Goal: Task Accomplishment & Management: Complete application form

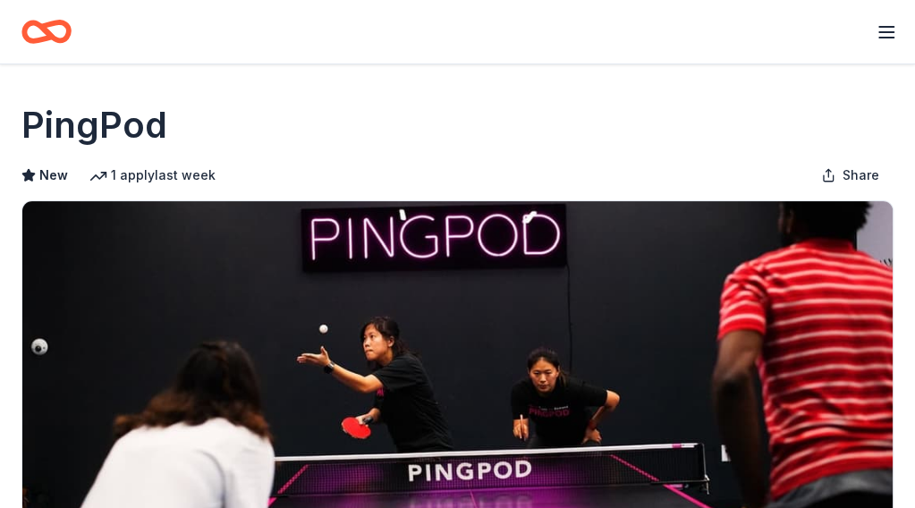
click at [881, 22] on icon "button" at bounding box center [886, 31] width 21 height 21
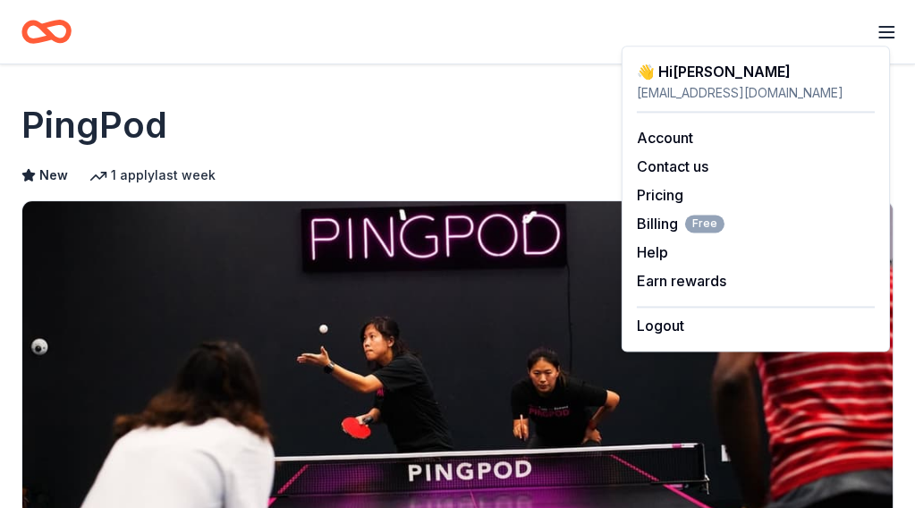
click at [54, 35] on icon "Home" at bounding box center [55, 31] width 28 height 18
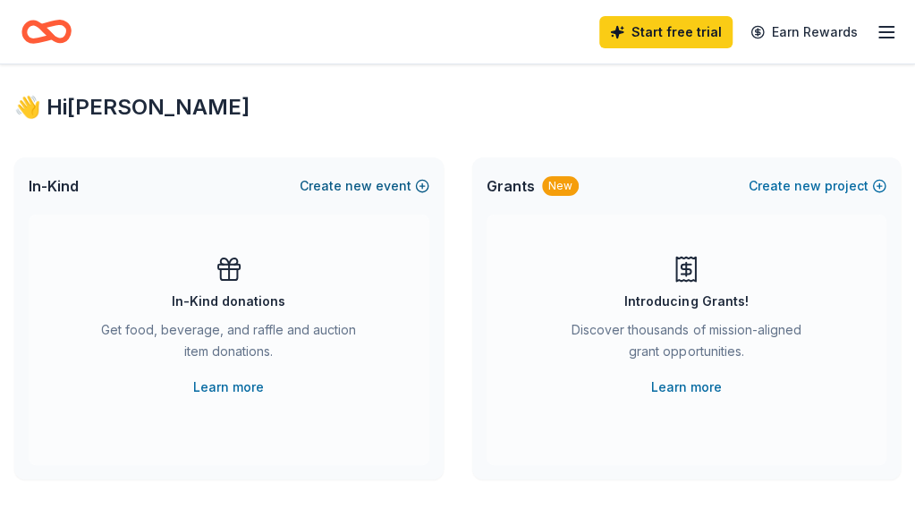
click at [362, 197] on span "new" at bounding box center [358, 185] width 27 height 21
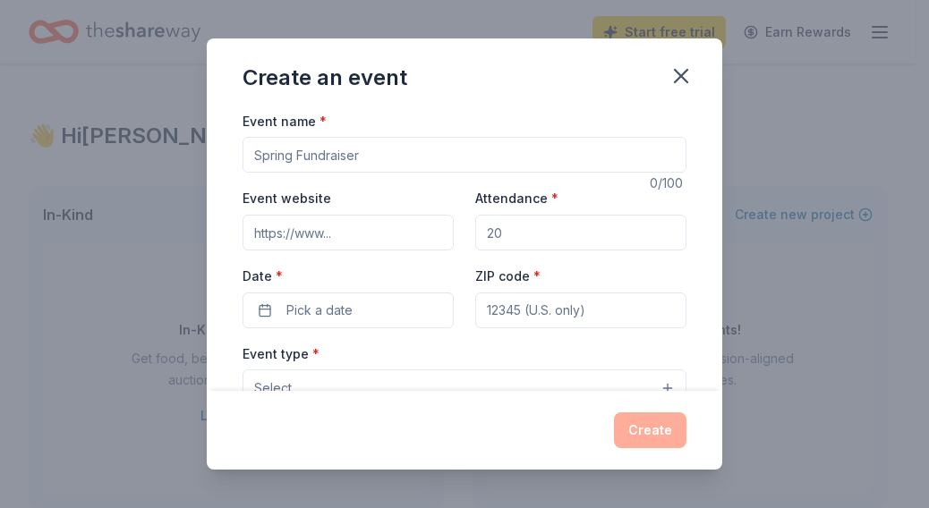
click at [385, 149] on input "Event name *" at bounding box center [465, 155] width 444 height 36
click at [331, 151] on input "Thanksgiving Food Donation" at bounding box center [465, 155] width 444 height 36
drag, startPoint x: 337, startPoint y: 154, endPoint x: 237, endPoint y: 144, distance: 100.7
click at [237, 144] on div "Event name * Thanksgiving Food Donation 27 /100 Event website Attendance * Date…" at bounding box center [464, 250] width 515 height 281
click at [370, 155] on input "Food Donation" at bounding box center [465, 155] width 444 height 36
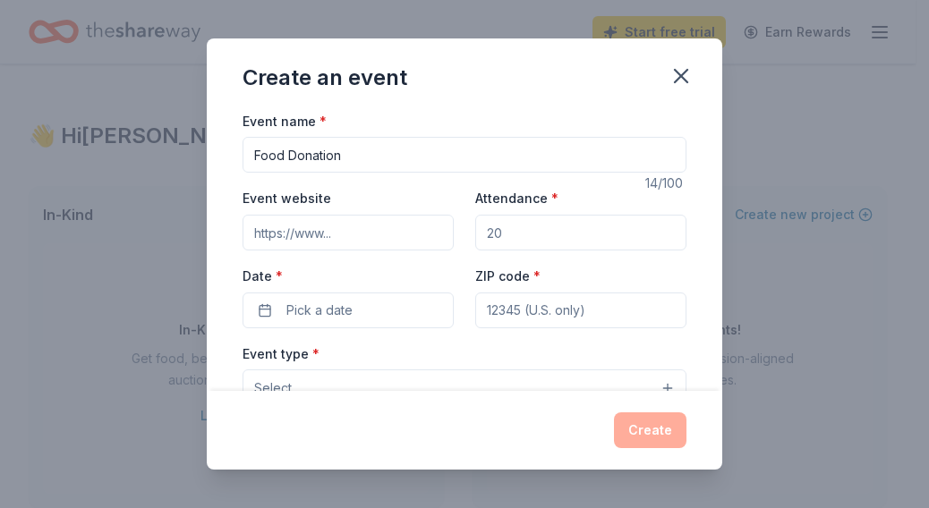
drag, startPoint x: 345, startPoint y: 157, endPoint x: 299, endPoint y: 166, distance: 47.4
click at [299, 166] on input "Food Donation" at bounding box center [465, 155] width 444 height 36
type input "Food Distribution Event"
click at [345, 236] on input "Event website" at bounding box center [348, 233] width 211 height 36
click at [558, 225] on input "Attendance *" at bounding box center [580, 233] width 211 height 36
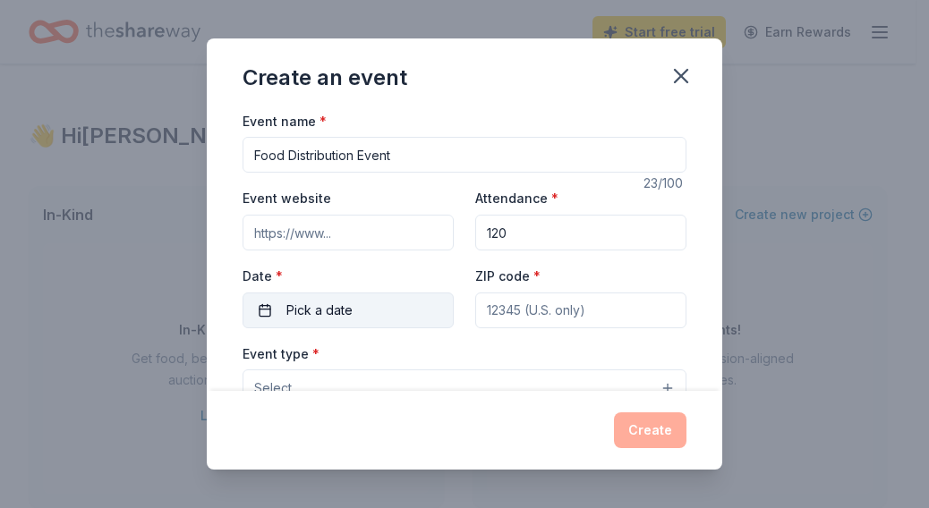
type input "120"
click at [358, 303] on button "Pick a date" at bounding box center [348, 311] width 211 height 36
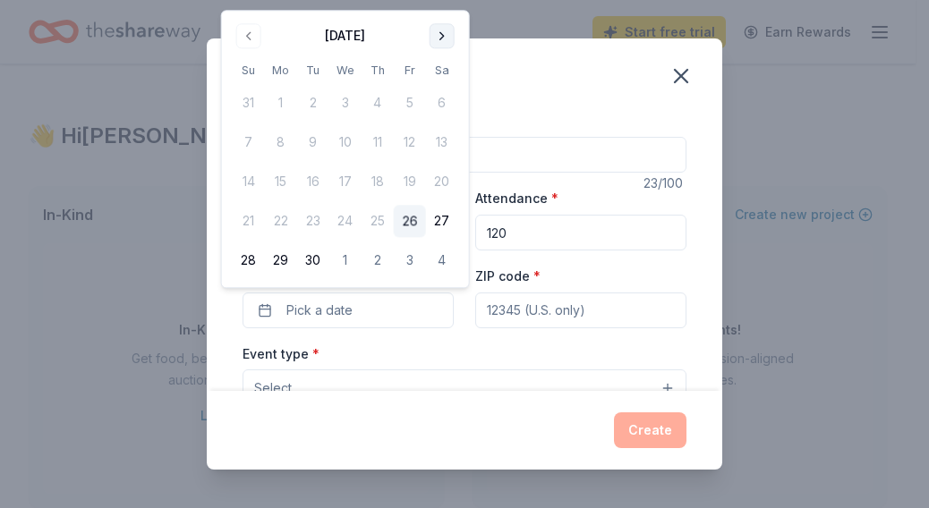
click at [442, 46] on button "Go to next month" at bounding box center [442, 35] width 25 height 25
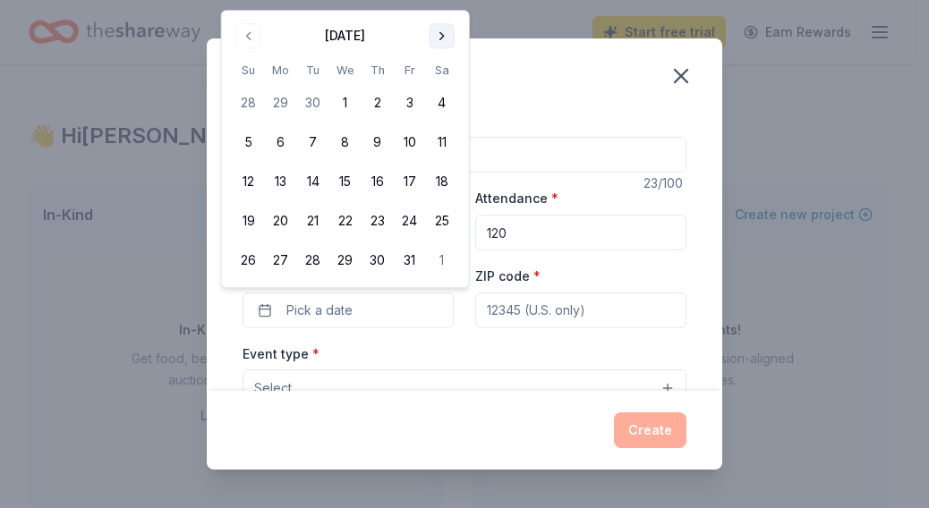
click at [442, 46] on button "Go to next month" at bounding box center [442, 35] width 25 height 25
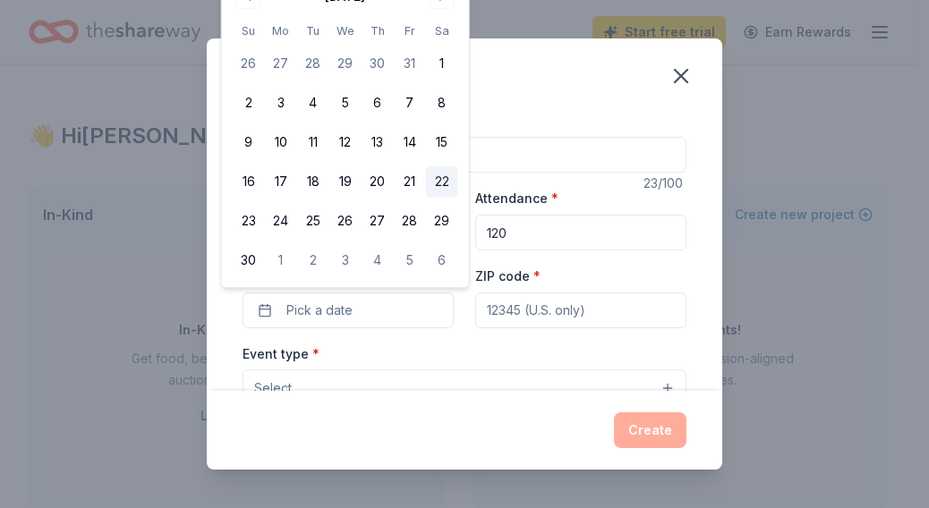
click at [431, 179] on button "22" at bounding box center [442, 182] width 32 height 32
click at [496, 311] on input "ZIP code *" at bounding box center [580, 311] width 211 height 36
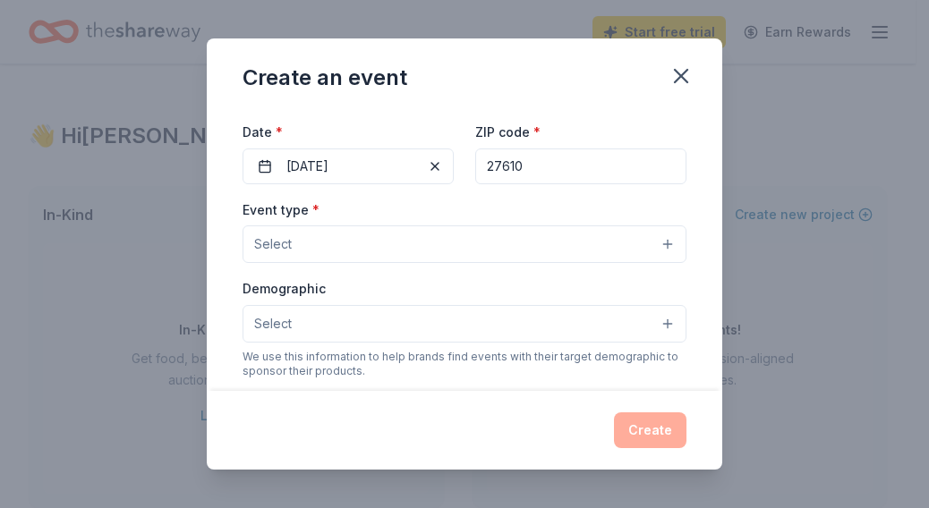
scroll to position [154, 0]
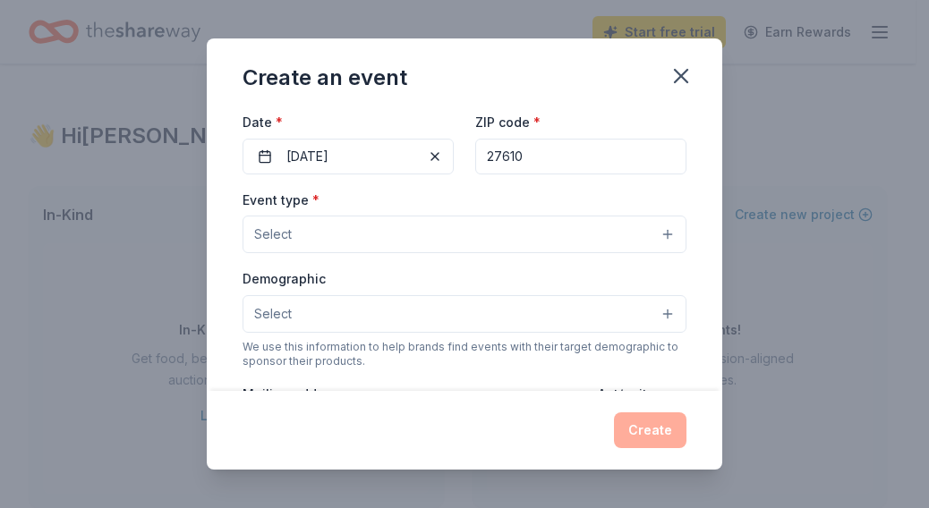
type input "27610"
click at [385, 230] on button "Select" at bounding box center [465, 235] width 444 height 38
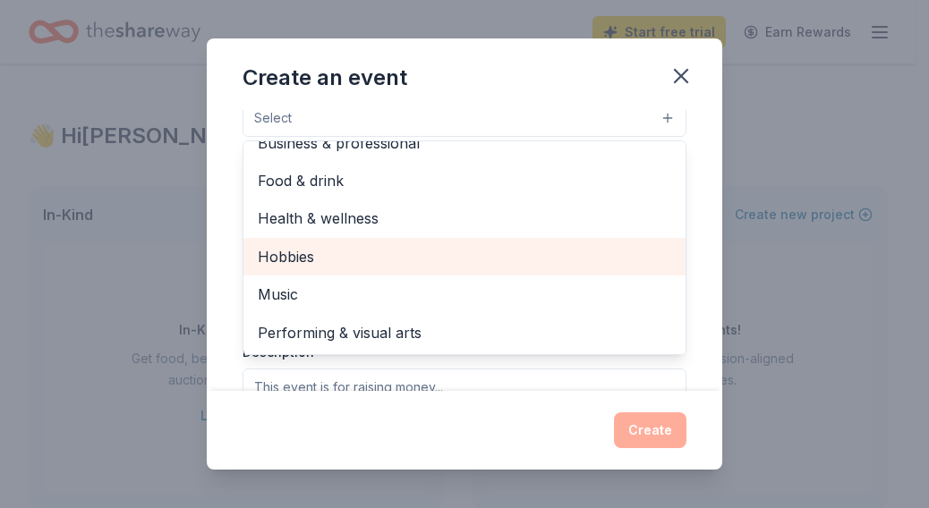
scroll to position [0, 0]
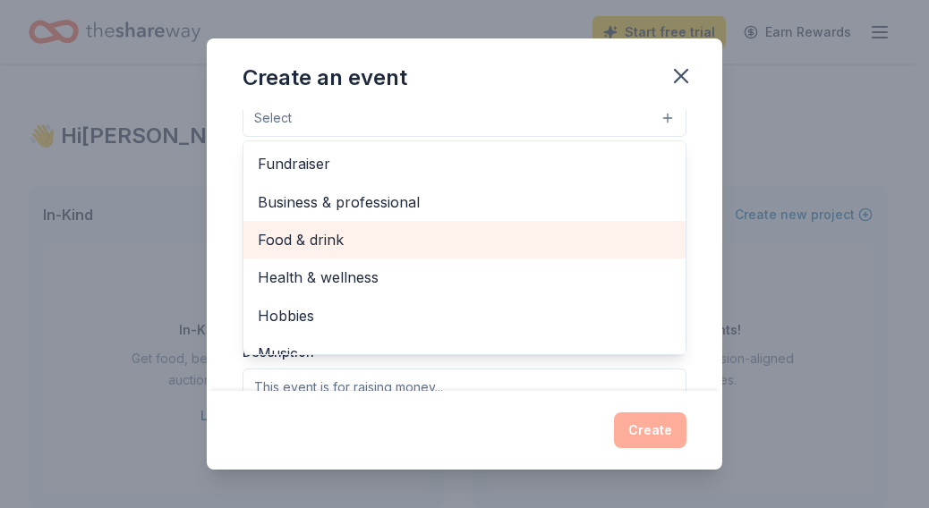
click at [333, 230] on span "Food & drink" at bounding box center [464, 239] width 413 height 23
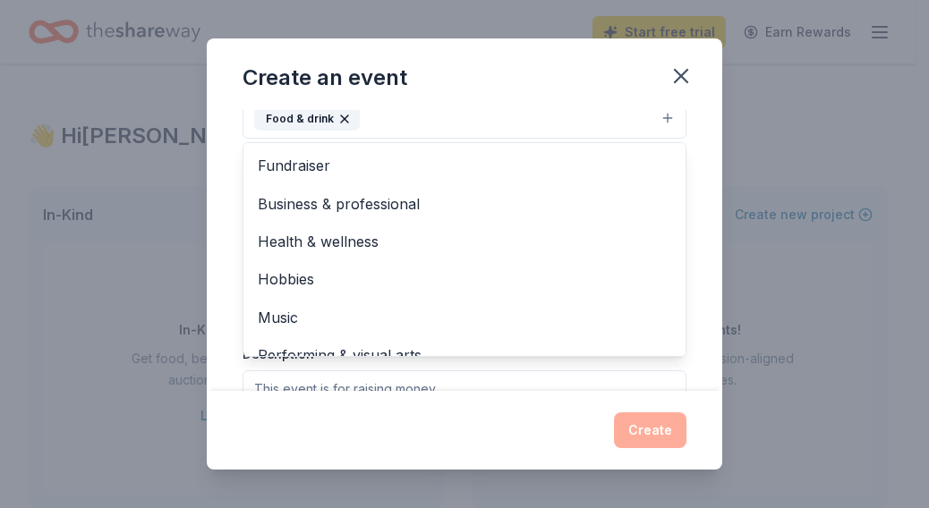
click at [682, 351] on div "Event name * Food Distribution Event 23 /100 Event website Attendance * 120 Dat…" at bounding box center [464, 250] width 515 height 281
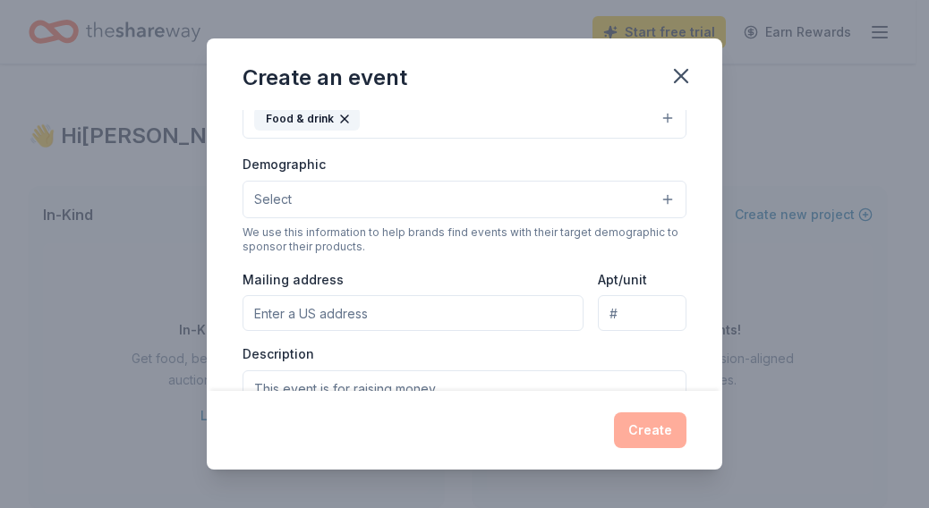
scroll to position [259, 0]
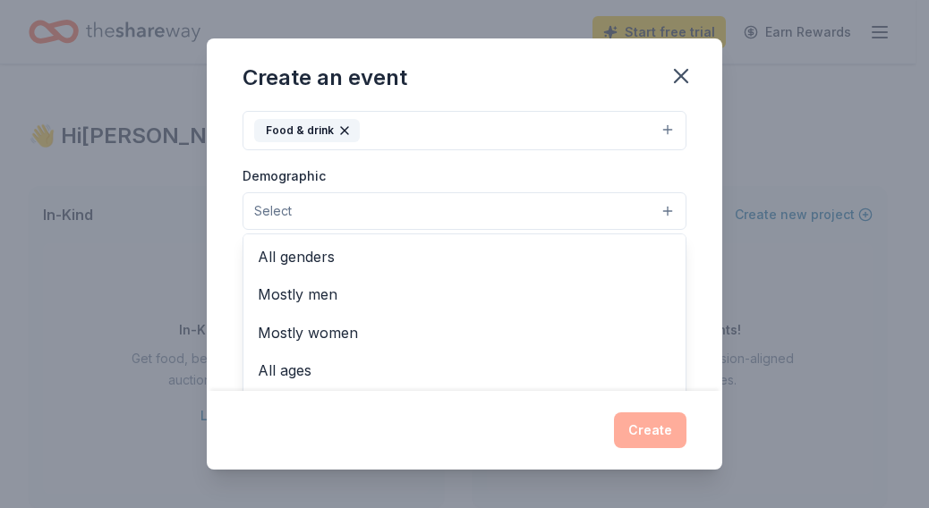
click at [468, 207] on button "Select" at bounding box center [465, 211] width 444 height 38
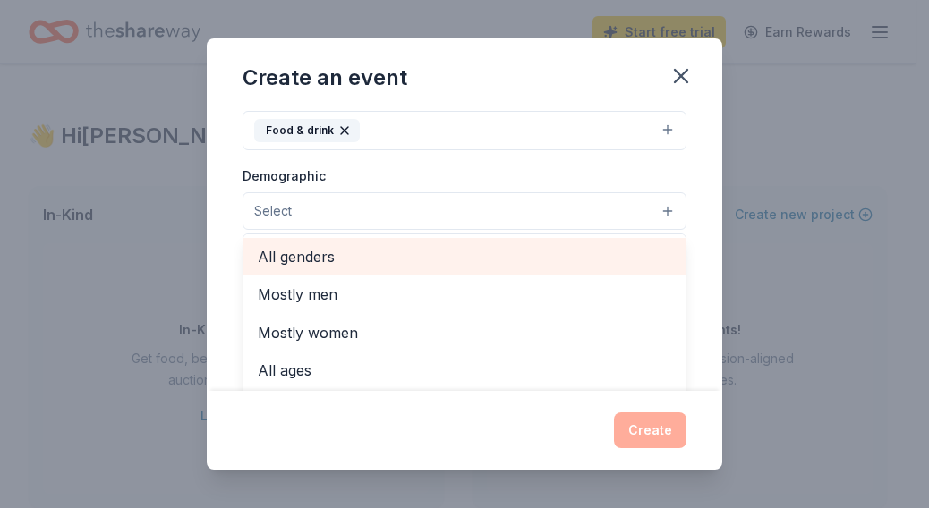
click at [442, 245] on span "All genders" at bounding box center [464, 256] width 413 height 23
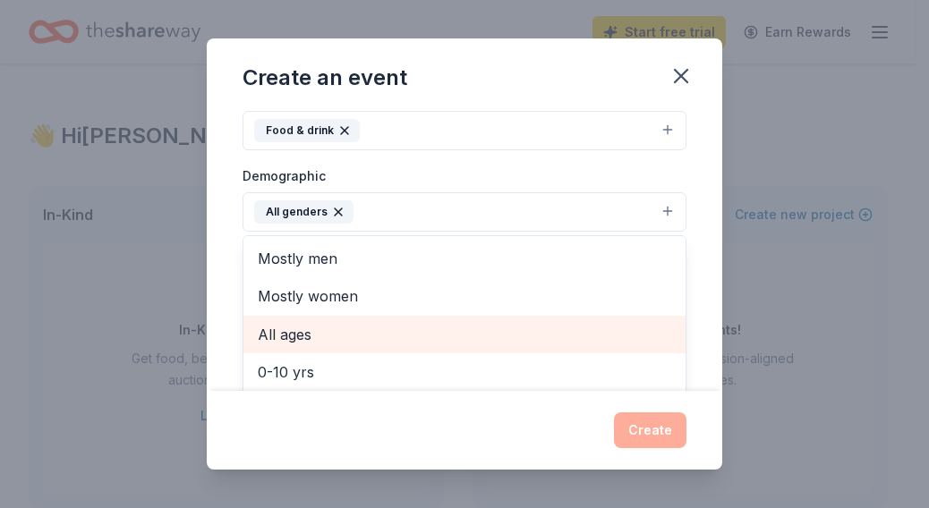
click at [385, 323] on span "All ages" at bounding box center [464, 334] width 413 height 23
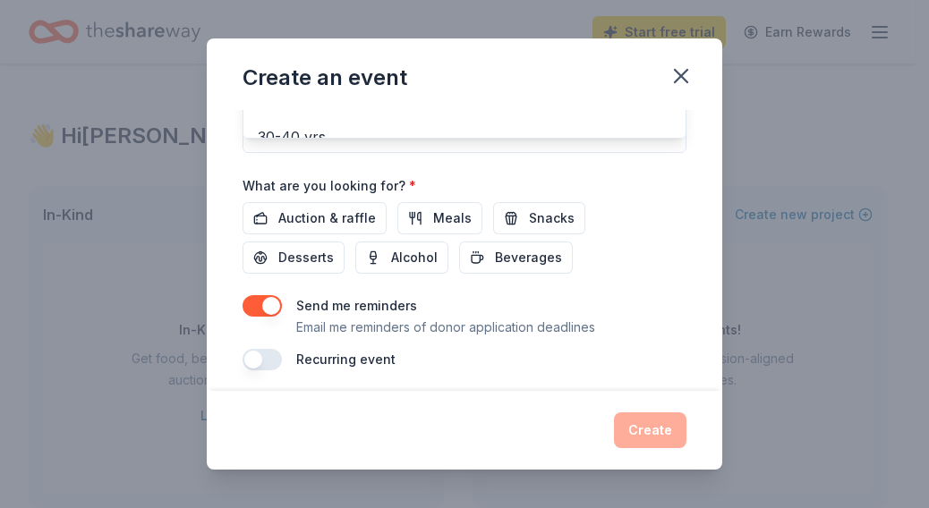
scroll to position [572, 0]
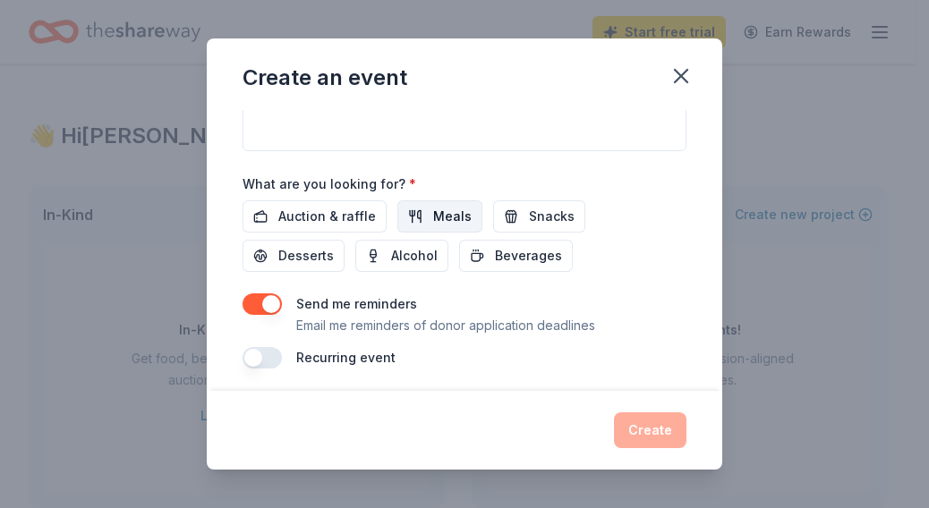
click at [453, 210] on span "Meals" at bounding box center [452, 216] width 38 height 21
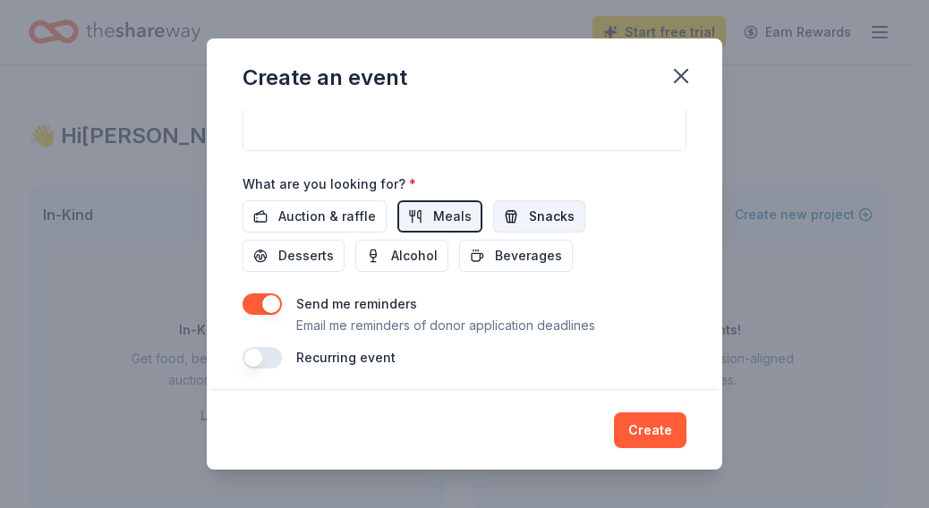
click at [507, 217] on button "Snacks" at bounding box center [539, 216] width 92 height 32
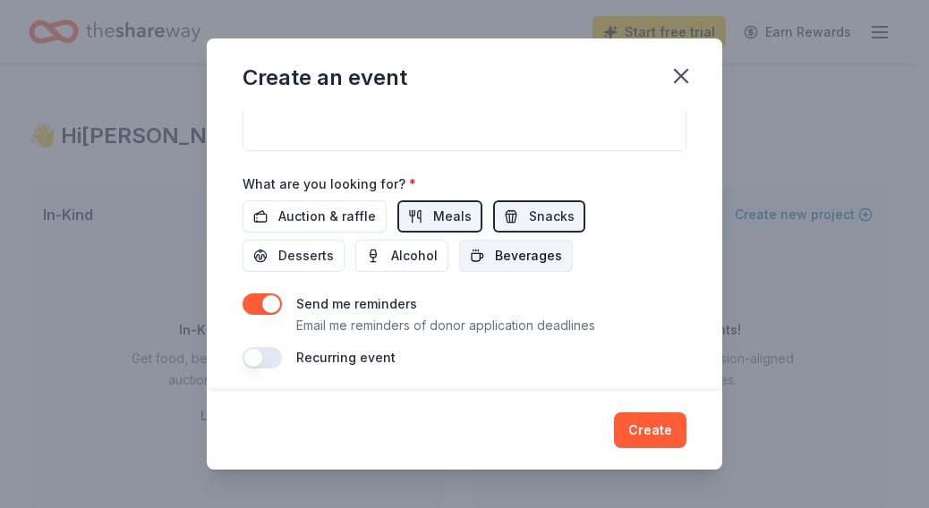
click at [499, 245] on span "Beverages" at bounding box center [528, 255] width 67 height 21
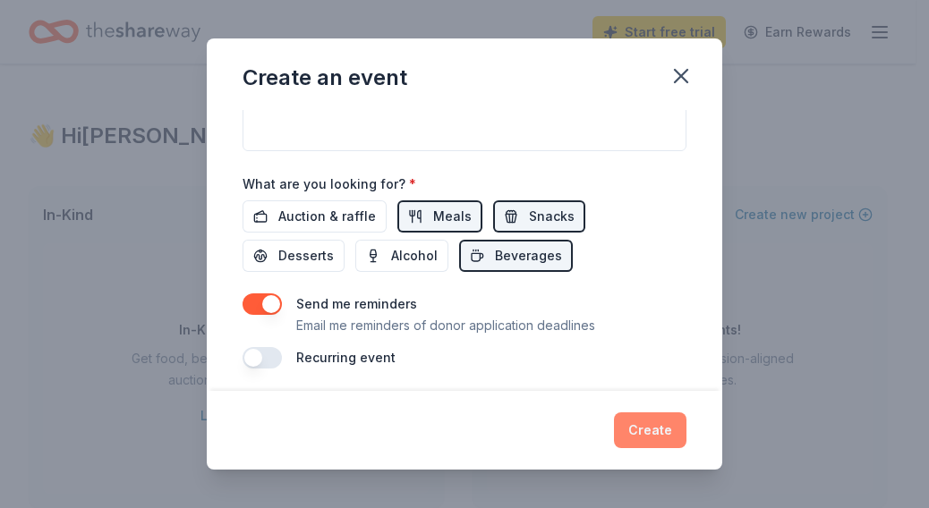
click at [653, 433] on button "Create" at bounding box center [650, 431] width 72 height 36
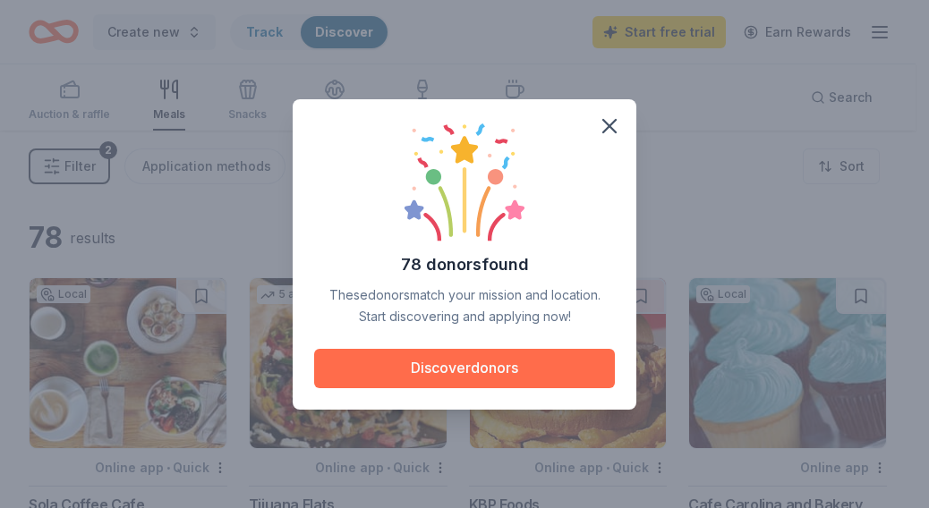
click at [475, 365] on button "Discover donors" at bounding box center [464, 368] width 301 height 39
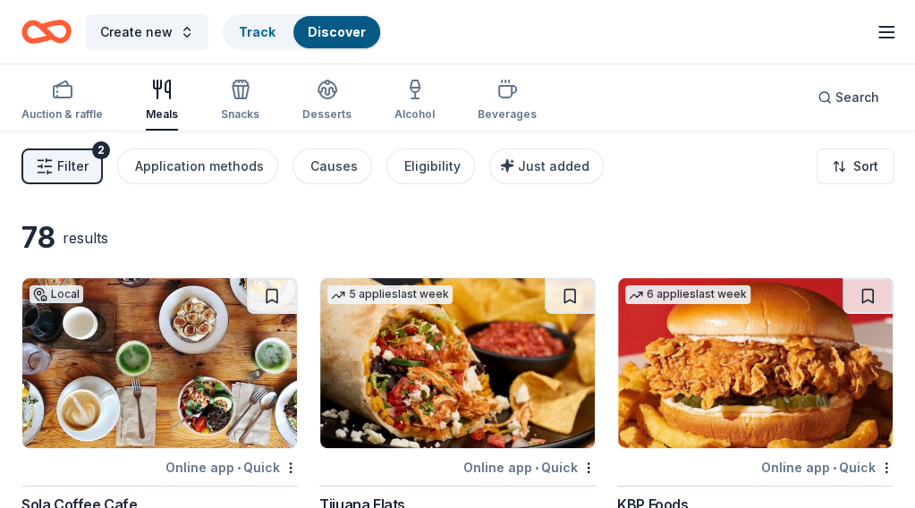
click at [882, 28] on icon "button" at bounding box center [886, 31] width 21 height 21
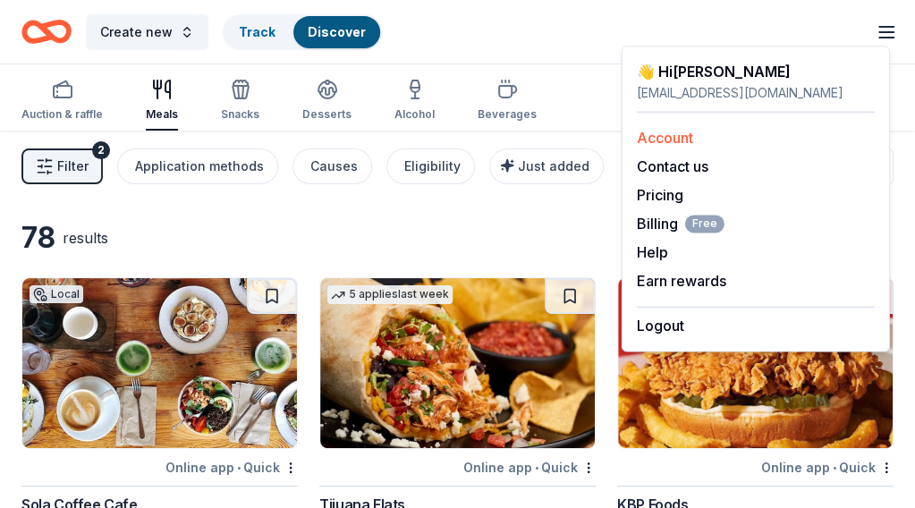
click at [659, 143] on link "Account" at bounding box center [665, 138] width 56 height 18
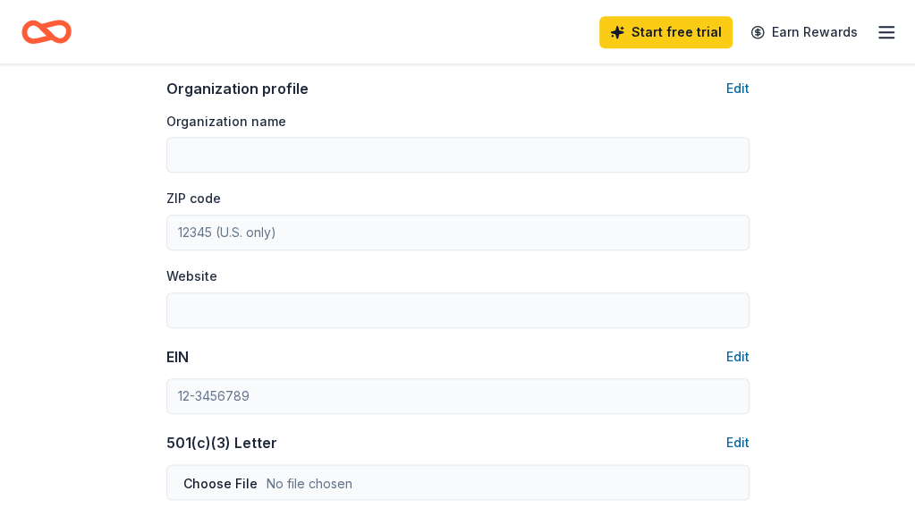
scroll to position [561, 0]
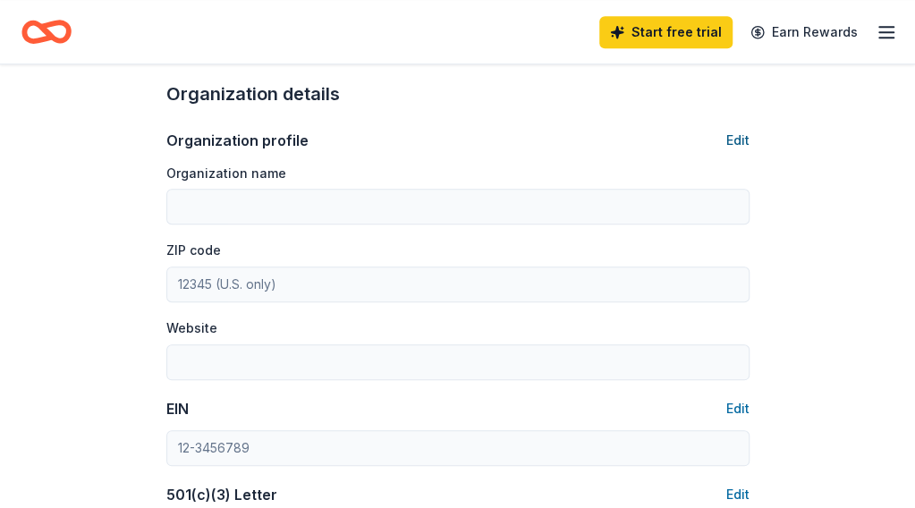
click at [731, 135] on button "Edit" at bounding box center [738, 140] width 23 height 21
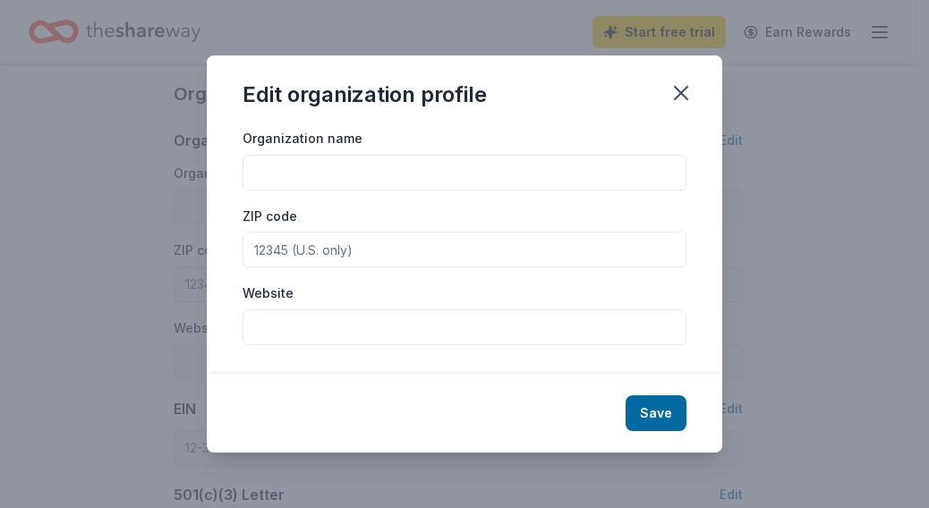
click at [614, 175] on input "Organization name" at bounding box center [465, 173] width 444 height 36
type input "Jabez.Rhema Incorporated"
click at [517, 251] on input "ZIP code" at bounding box center [465, 250] width 444 height 36
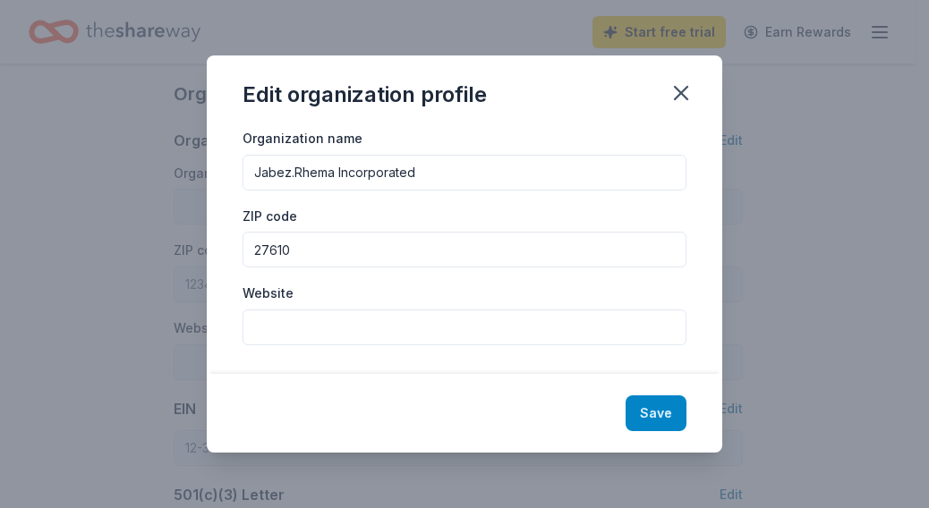
type input "27610"
click at [654, 415] on button "Save" at bounding box center [656, 414] width 61 height 36
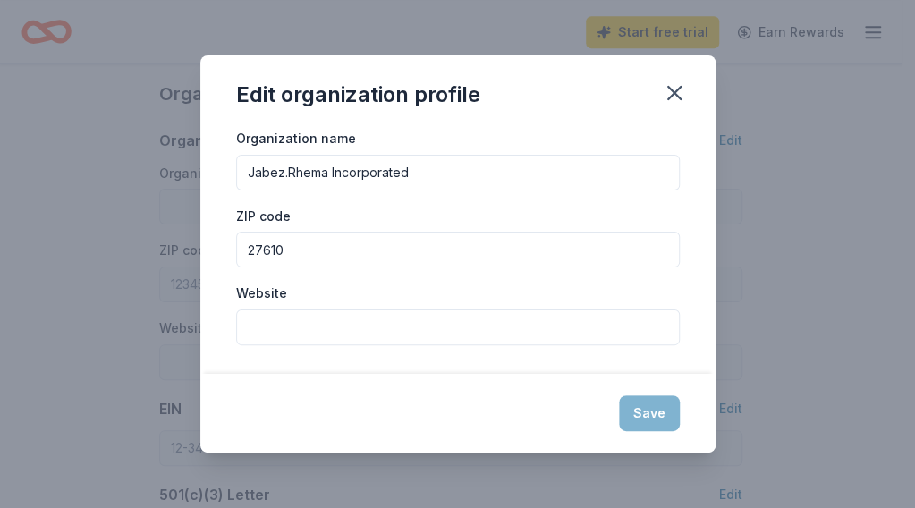
type input "Jabez.Rhema Incorporated"
type input "27610"
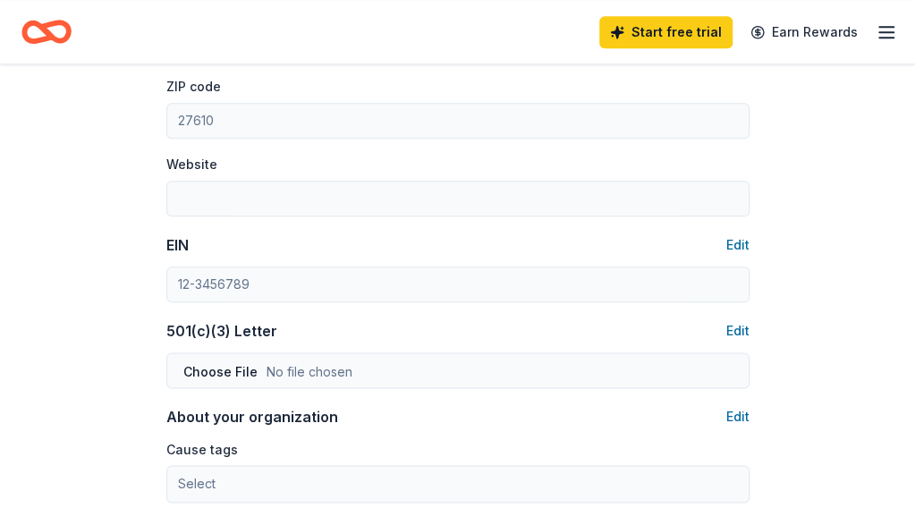
scroll to position [726, 0]
click at [728, 242] on button "Edit" at bounding box center [738, 244] width 23 height 21
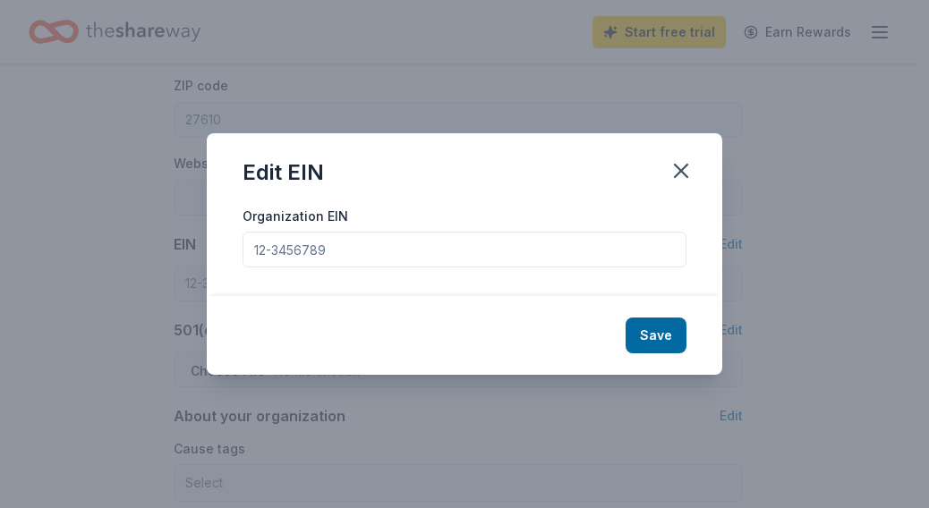
click at [621, 260] on input "Organization EIN" at bounding box center [465, 250] width 444 height 36
type input "384090725"
click at [655, 334] on button "Save" at bounding box center [656, 336] width 61 height 36
type input "38-4090725"
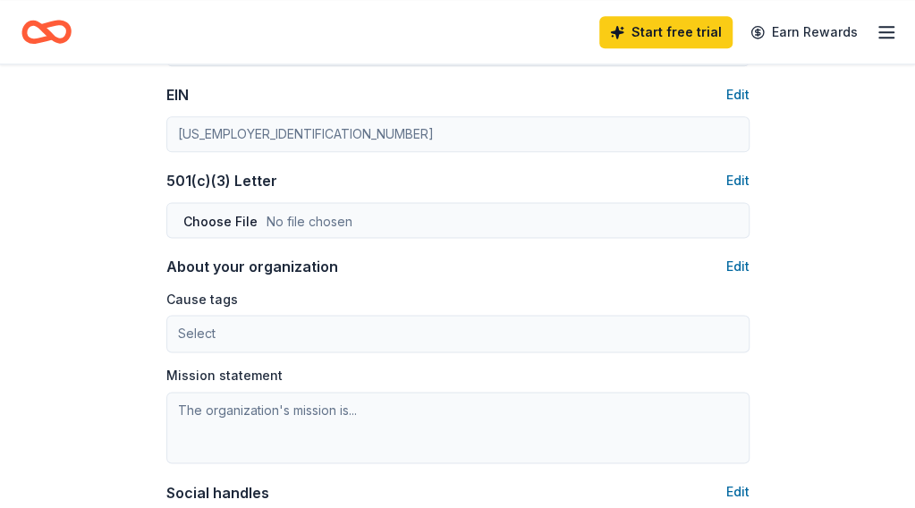
scroll to position [874, 0]
click at [731, 182] on button "Edit" at bounding box center [738, 181] width 23 height 21
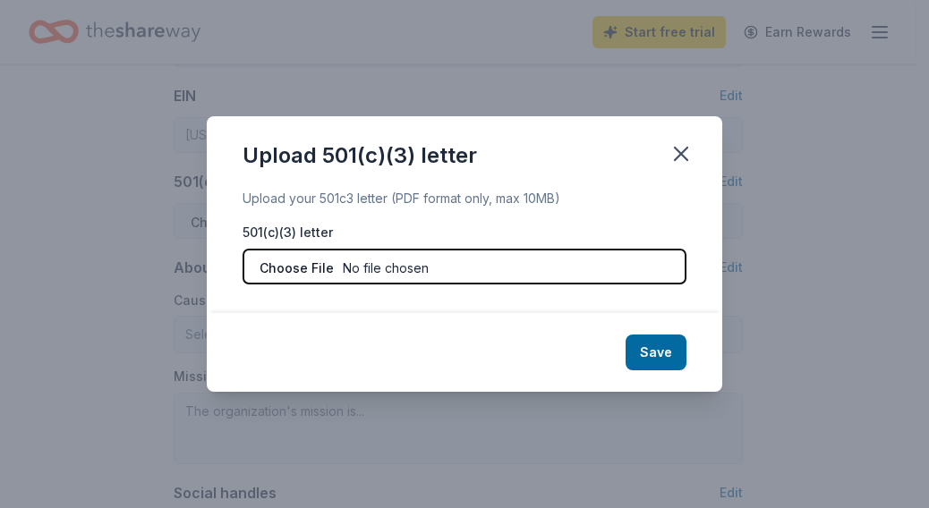
click at [312, 268] on input "file" at bounding box center [465, 267] width 444 height 36
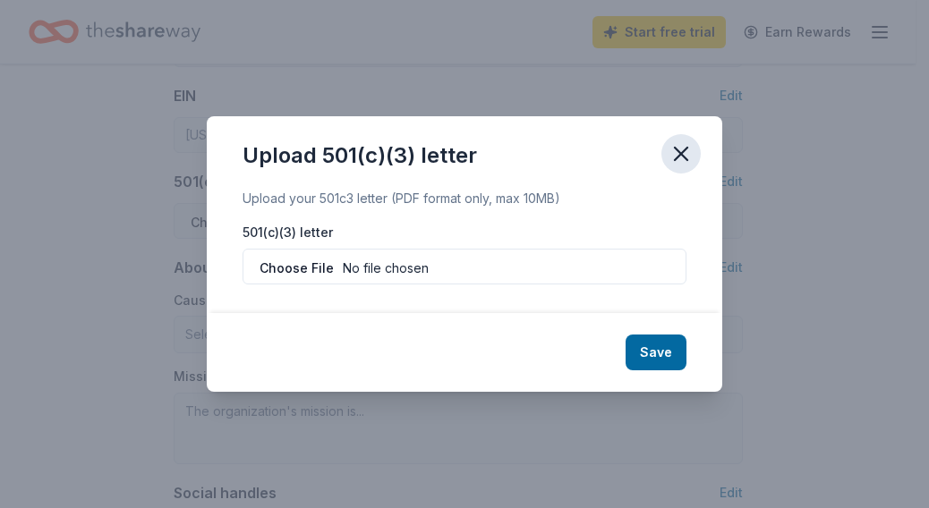
click at [681, 149] on icon "button" at bounding box center [680, 153] width 25 height 25
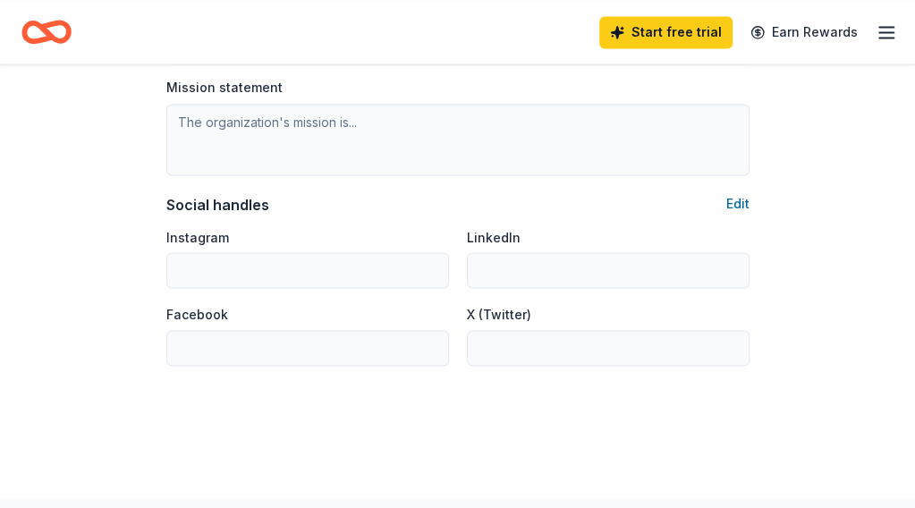
scroll to position [1170, 0]
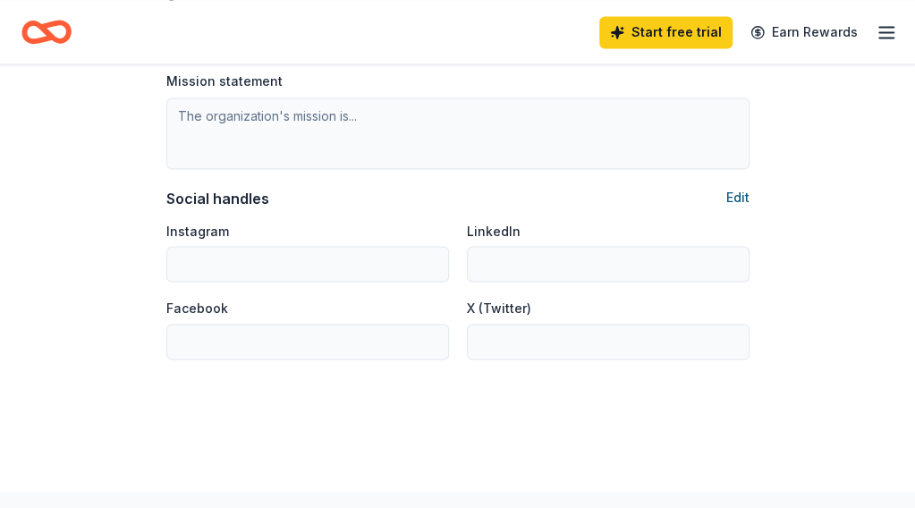
click at [732, 192] on button "Edit" at bounding box center [738, 197] width 23 height 21
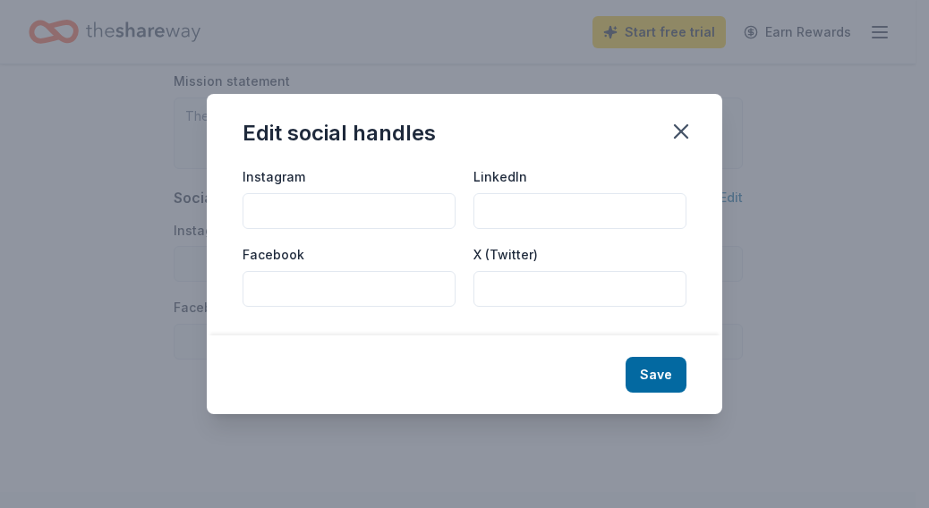
click at [416, 291] on input "Facebook" at bounding box center [349, 289] width 213 height 36
click at [680, 146] on button "button" at bounding box center [680, 131] width 39 height 39
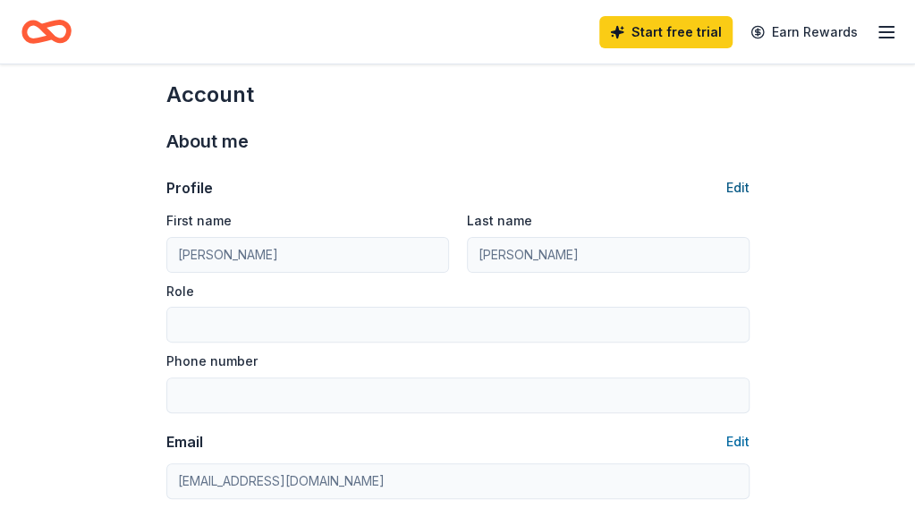
scroll to position [0, 0]
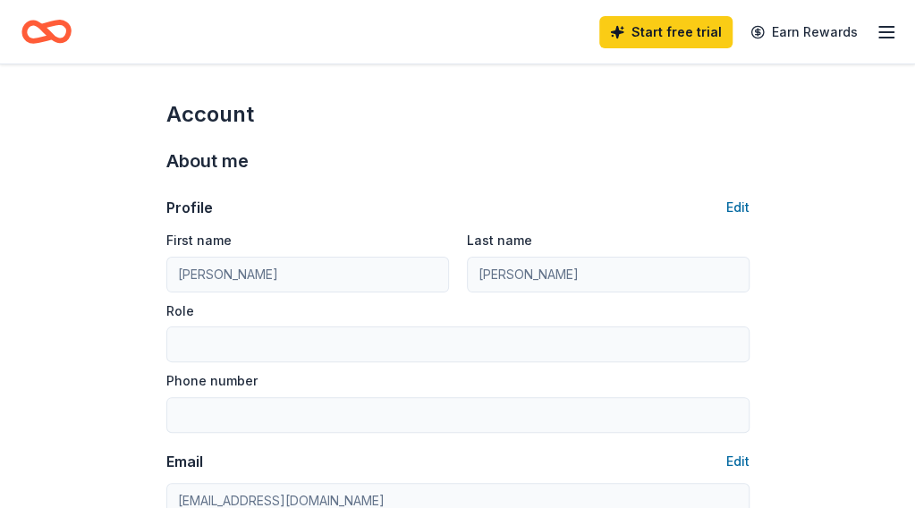
click at [880, 27] on line "button" at bounding box center [887, 27] width 14 height 0
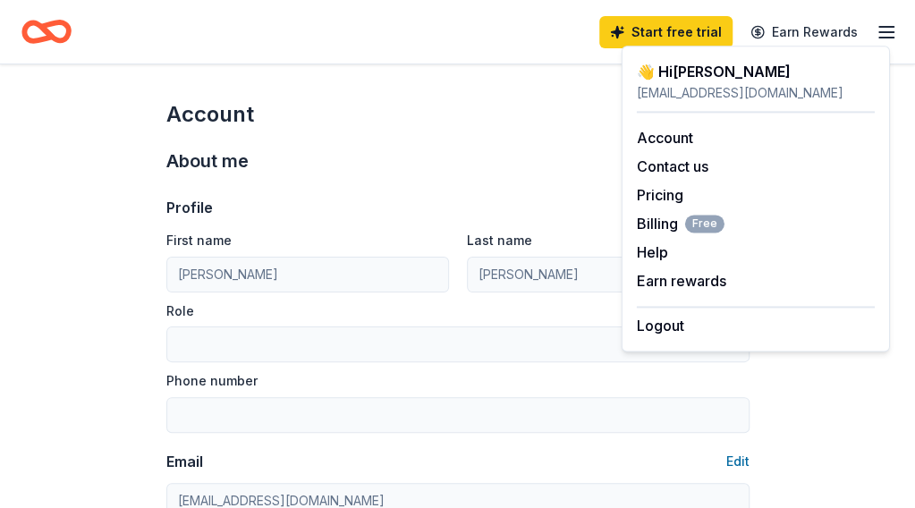
click at [0, 0] on icon "Home" at bounding box center [0, 0] width 0 height 0
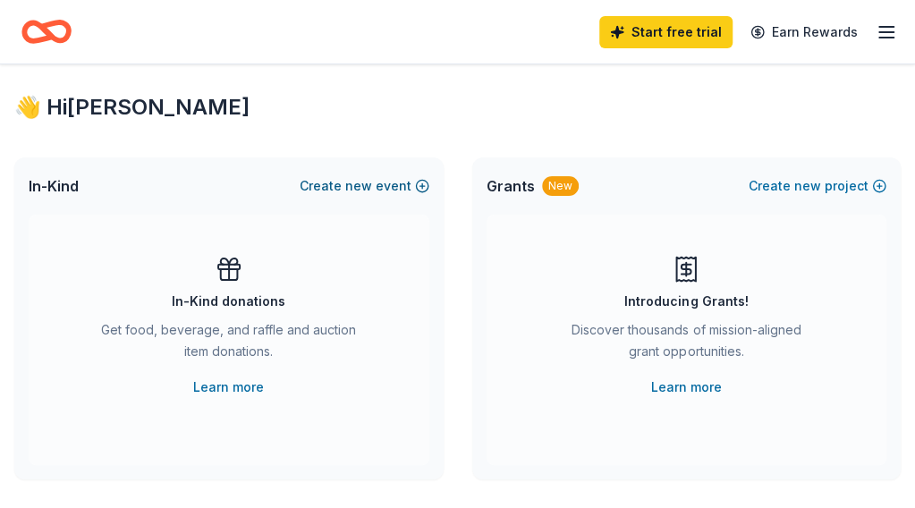
click at [412, 197] on button "Create new event" at bounding box center [365, 185] width 130 height 21
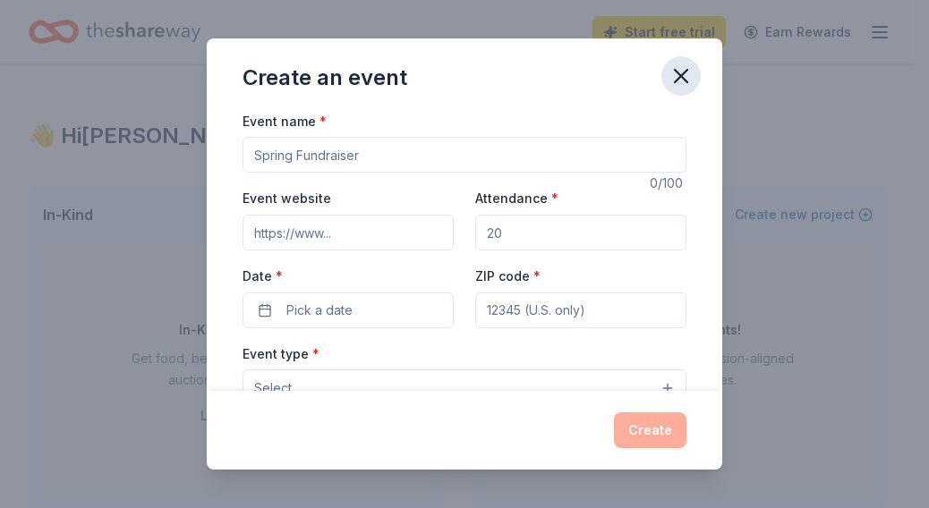
click at [678, 71] on icon "button" at bounding box center [680, 76] width 25 height 25
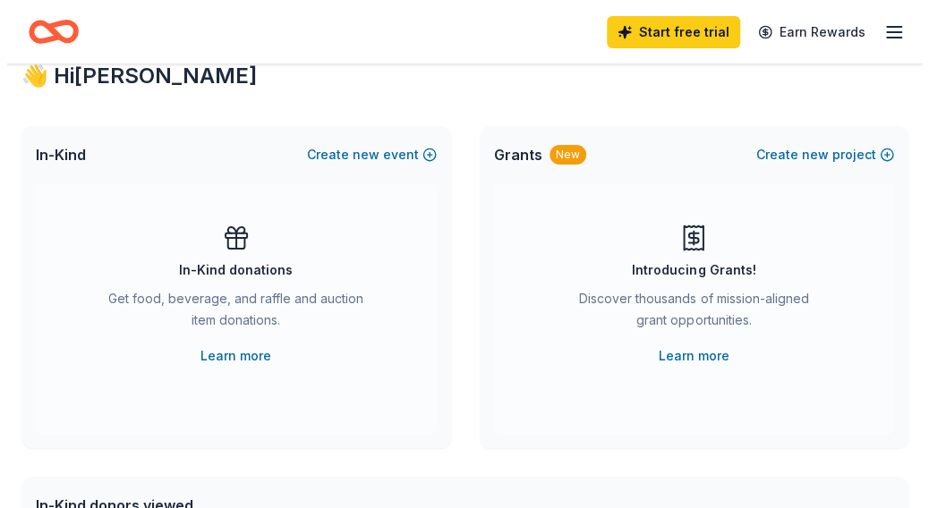
scroll to position [33, 0]
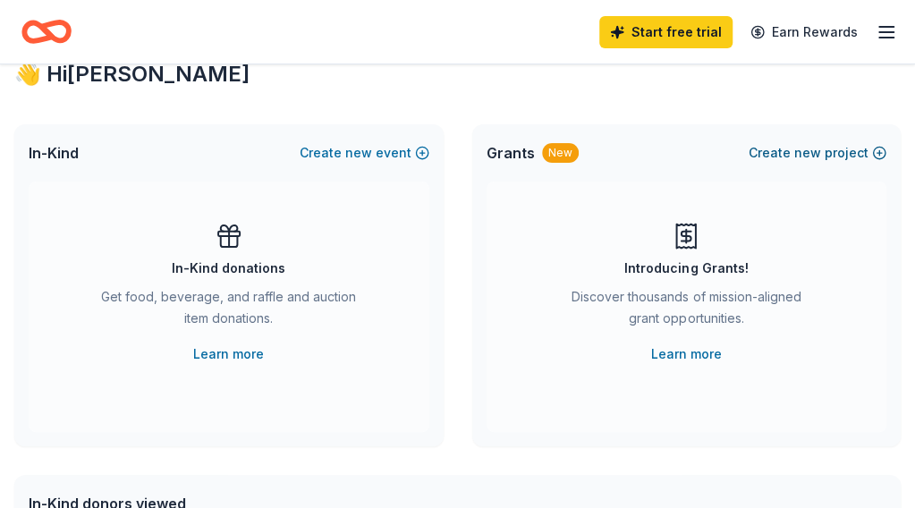
click at [758, 164] on button "Create new project" at bounding box center [818, 152] width 138 height 21
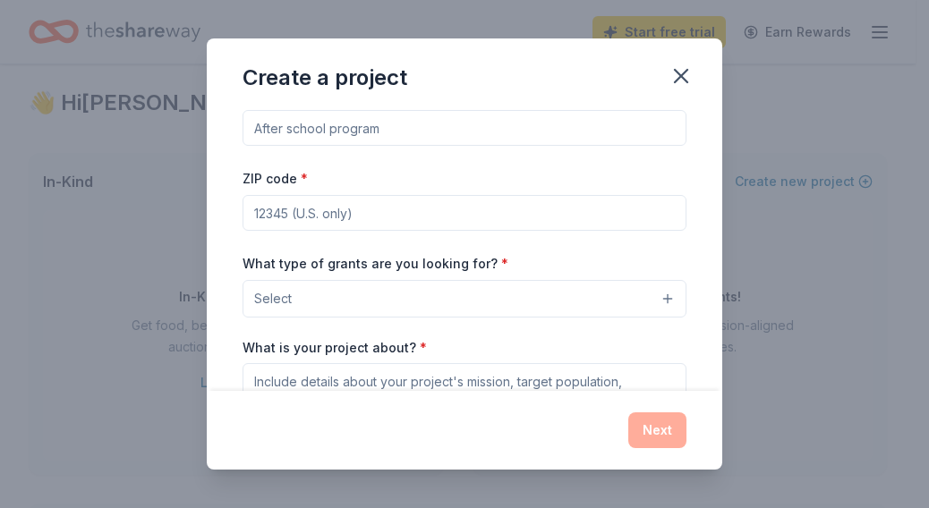
scroll to position [0, 0]
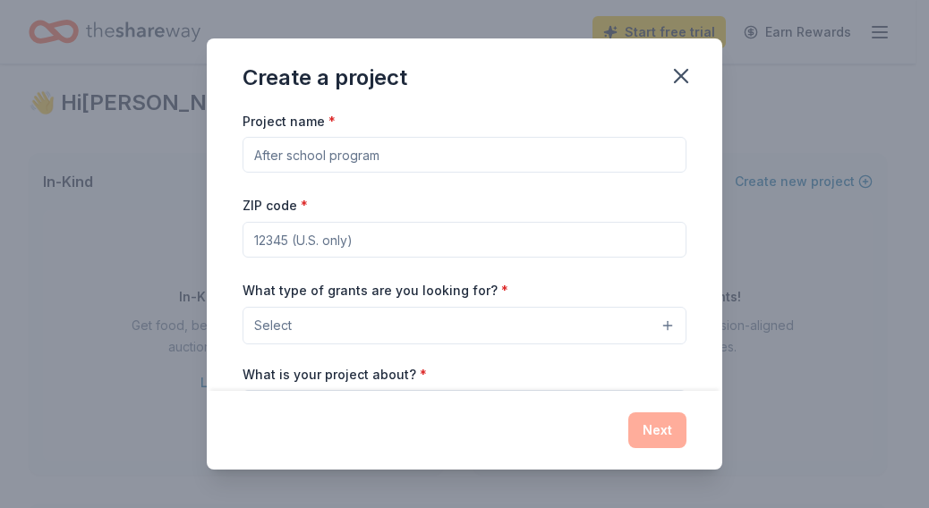
click at [332, 318] on button "Select" at bounding box center [465, 326] width 444 height 38
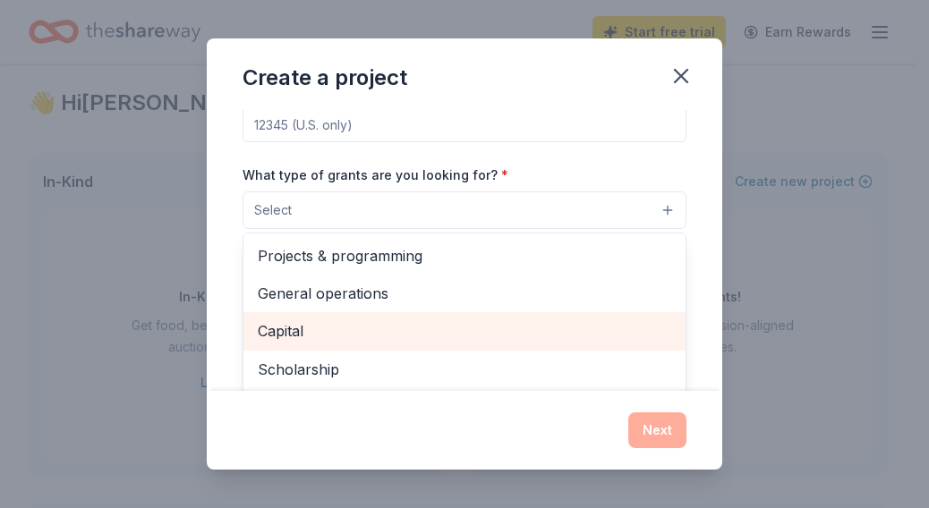
scroll to position [115, 0]
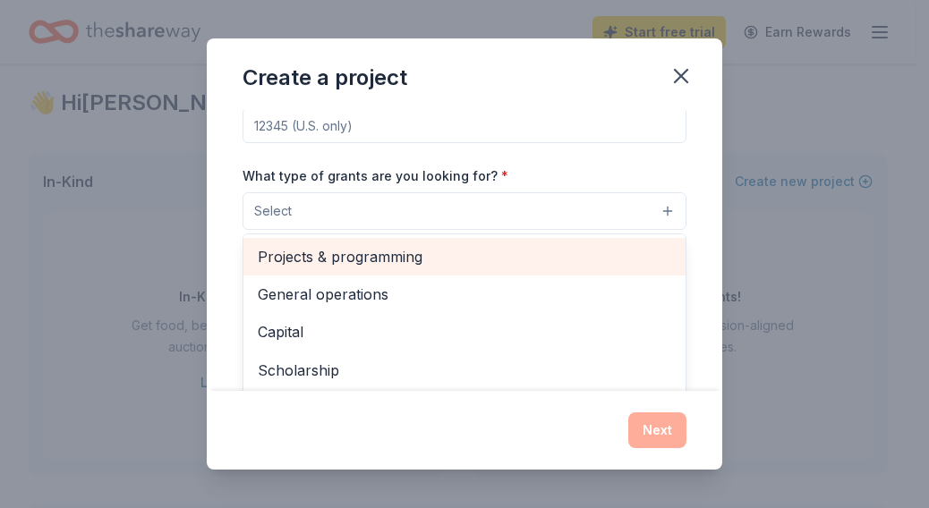
click at [344, 251] on span "Projects & programming" at bounding box center [464, 256] width 413 height 23
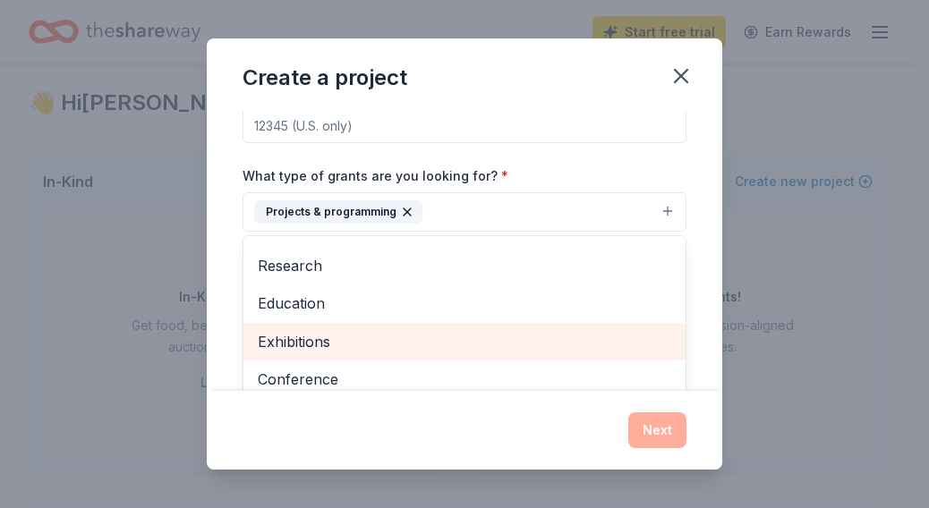
scroll to position [107, 0]
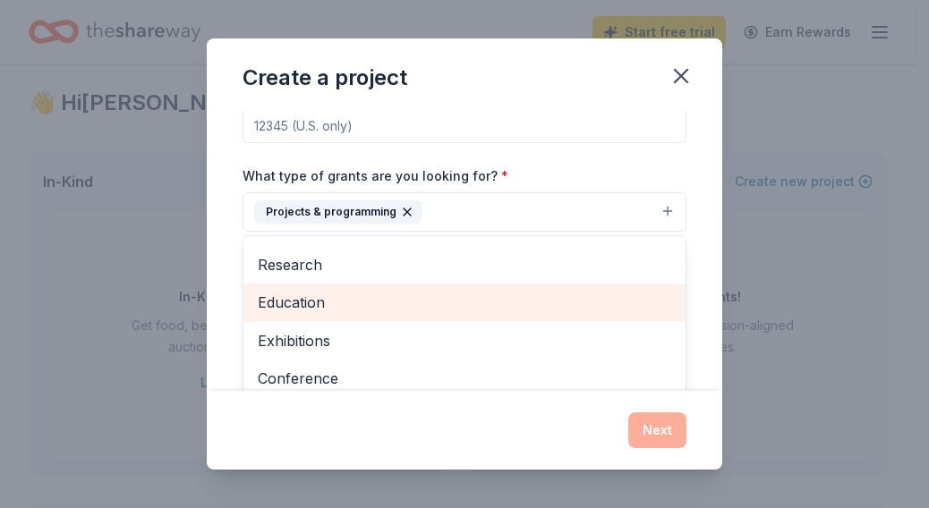
click at [335, 296] on span "Education" at bounding box center [464, 302] width 413 height 23
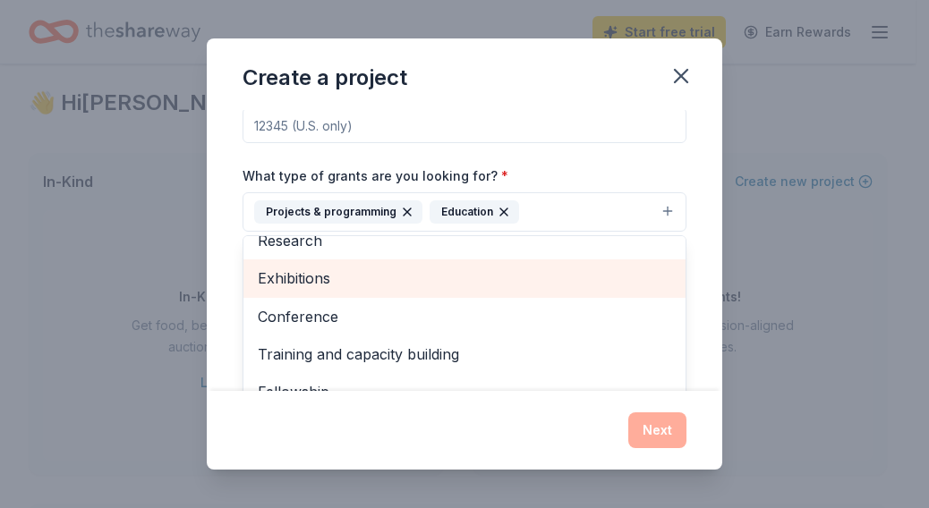
scroll to position [134, 0]
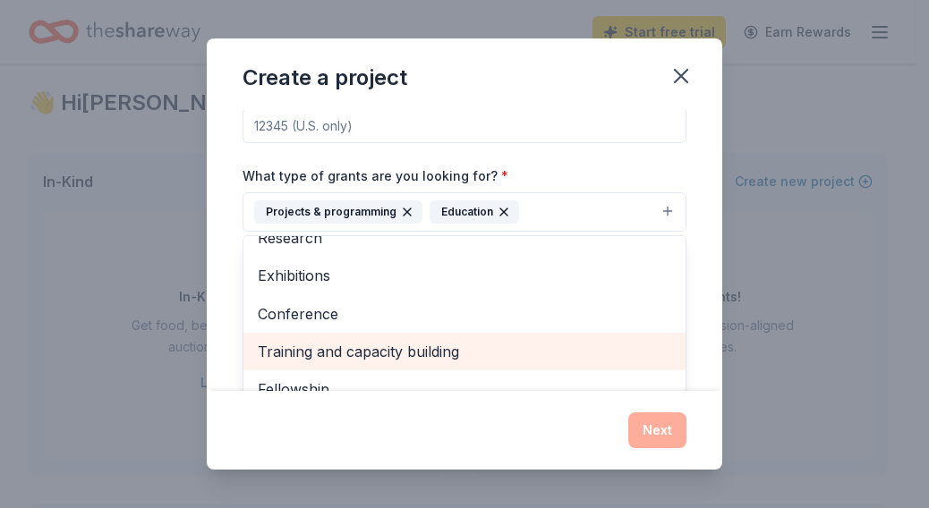
click at [324, 344] on span "Training and capacity building" at bounding box center [464, 351] width 413 height 23
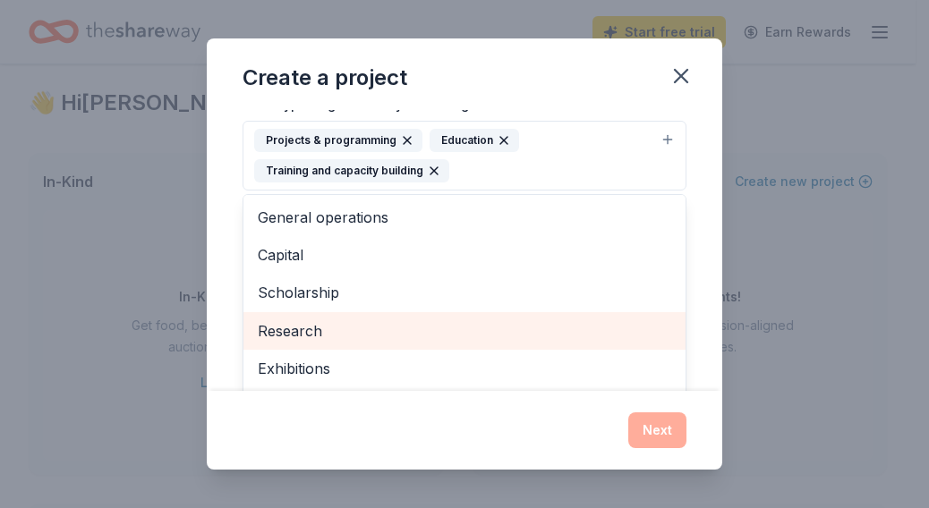
scroll to position [181, 0]
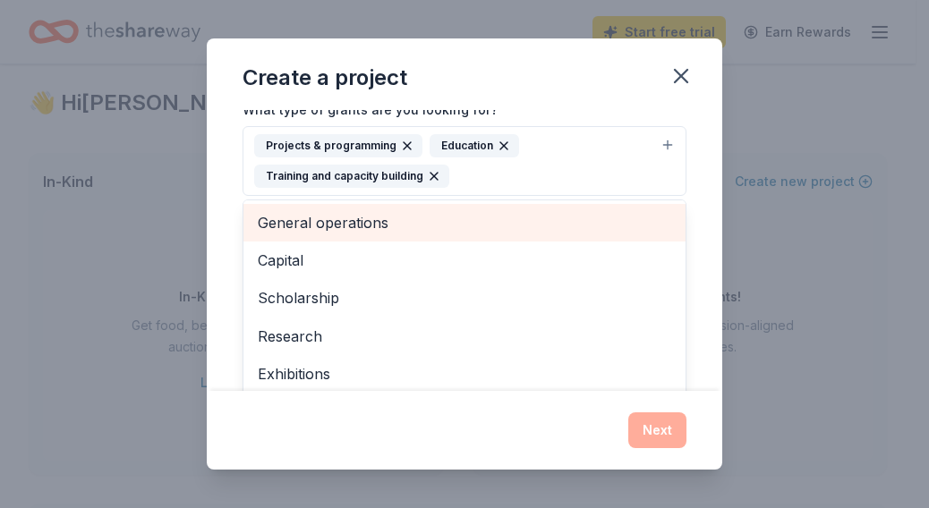
click at [346, 218] on span "General operations" at bounding box center [464, 222] width 413 height 23
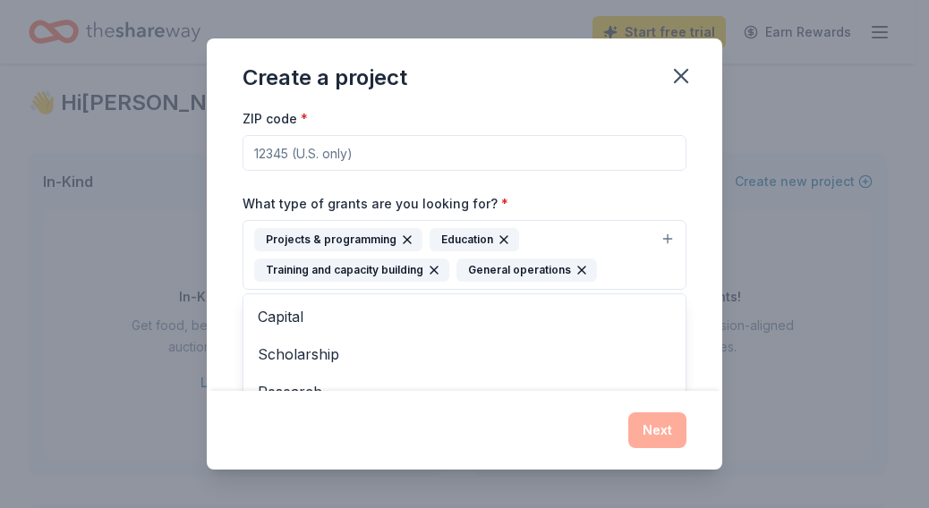
scroll to position [0, 0]
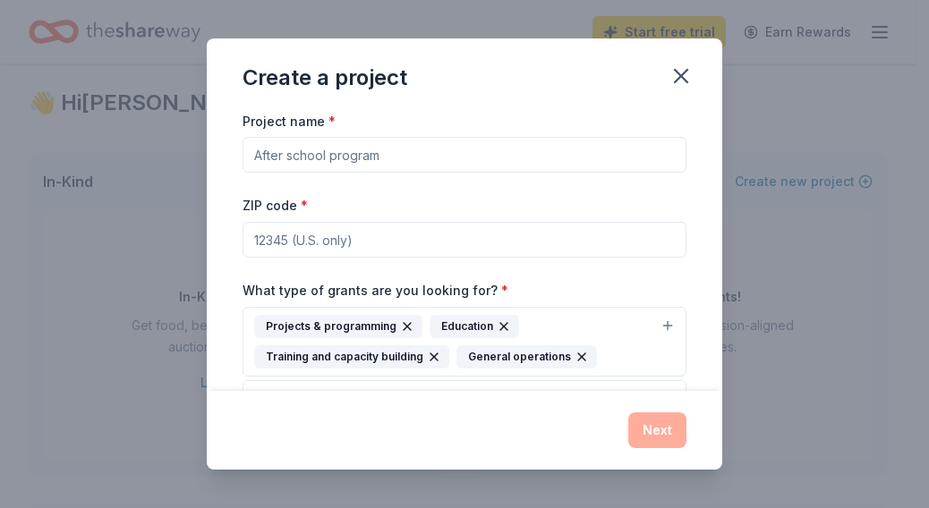
click at [476, 244] on div "Project name * ZIP code * What type of grants are you looking for? * Projects &…" at bounding box center [465, 372] width 444 height 524
click at [476, 244] on input "ZIP code *" at bounding box center [465, 240] width 444 height 36
type input "27610"
click at [435, 169] on input "Project name *" at bounding box center [465, 155] width 444 height 36
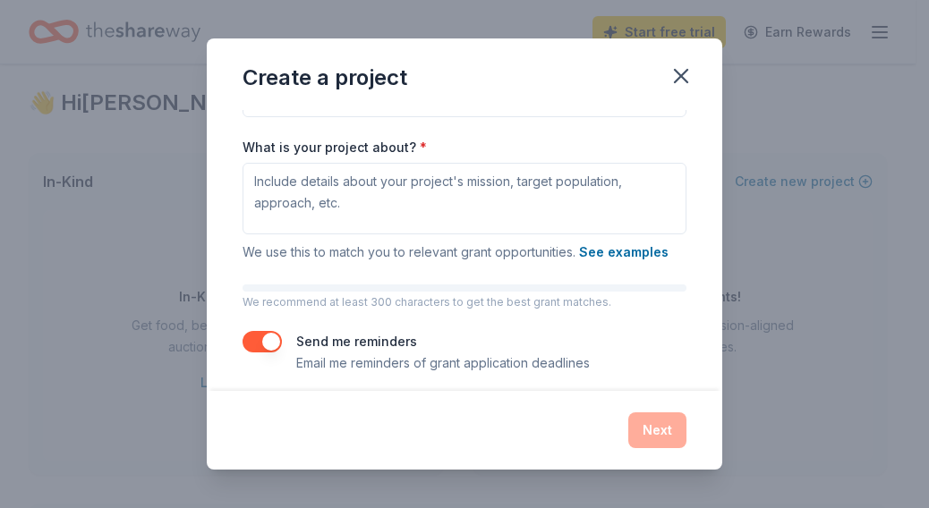
scroll to position [268, 0]
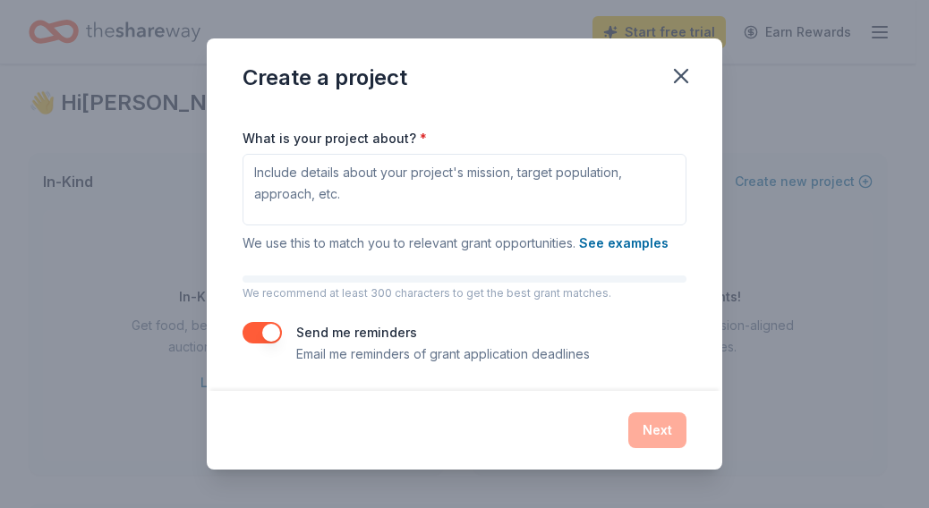
type input "Food Distribution Initiative"
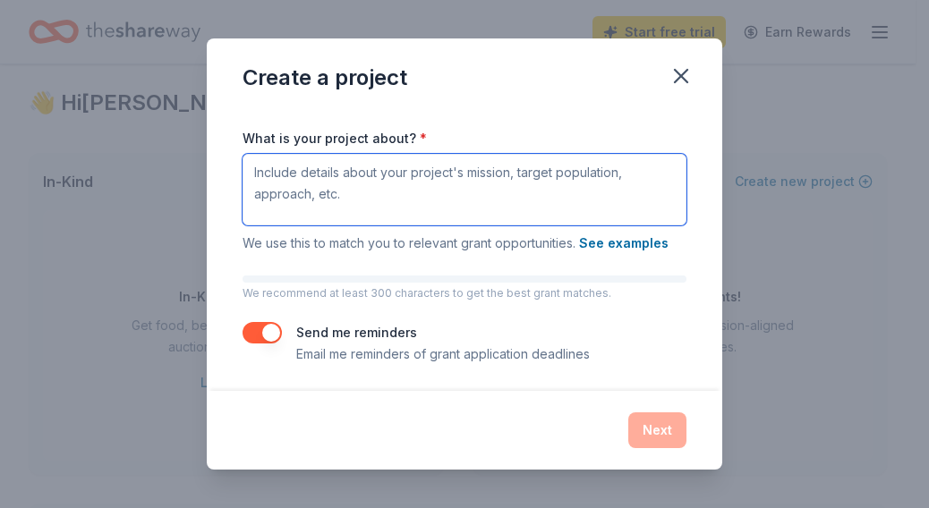
click at [390, 204] on textarea "What is your project about? *" at bounding box center [465, 190] width 444 height 72
paste textarea "Jabez.Rhema, Incorporated is proud to present "Hearts on Fire, Hands in Service…"
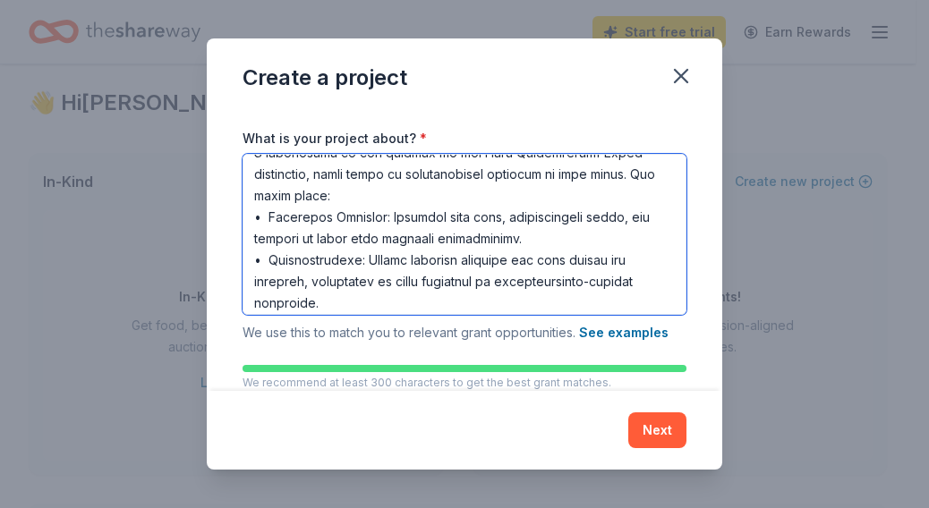
scroll to position [924, 0]
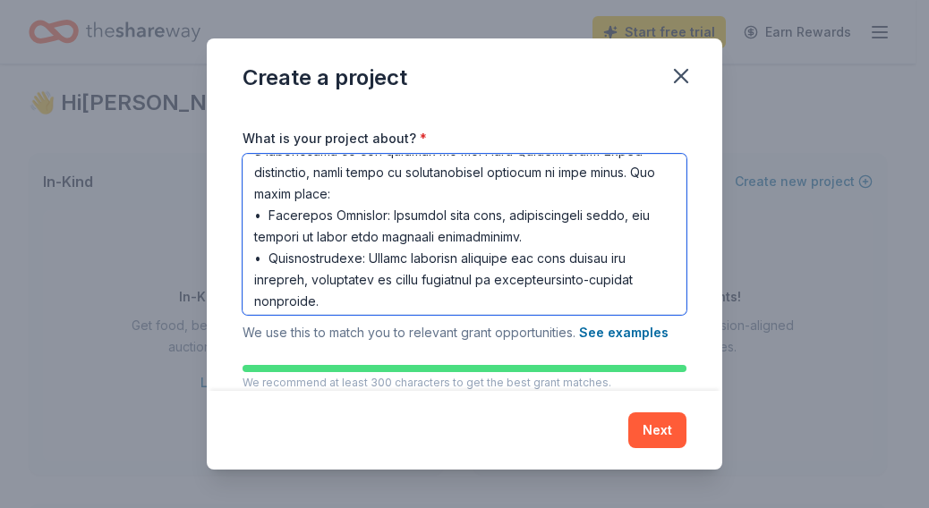
drag, startPoint x: 601, startPoint y: 192, endPoint x: 566, endPoint y: 183, distance: 36.7
click at [566, 183] on textarea "What is your project about? *" at bounding box center [465, 234] width 444 height 161
click at [569, 190] on textarea "What is your project about? *" at bounding box center [465, 234] width 444 height 161
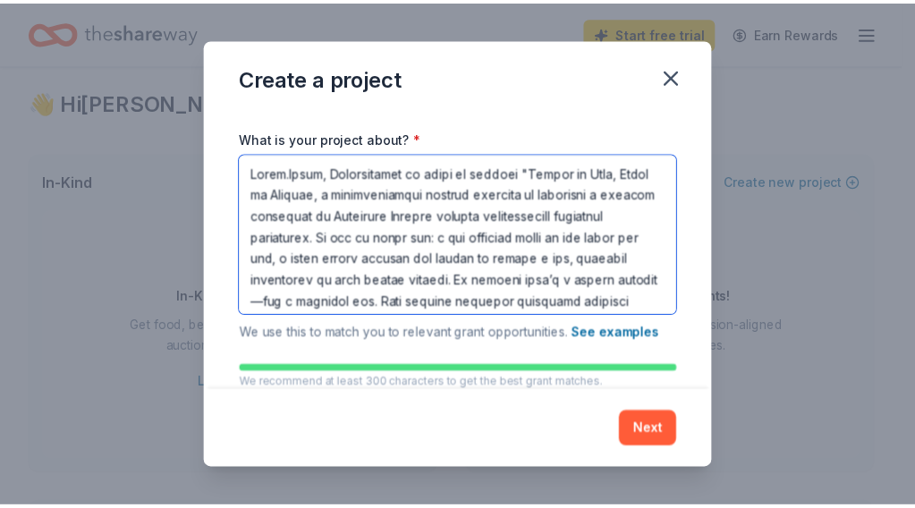
scroll to position [0, 0]
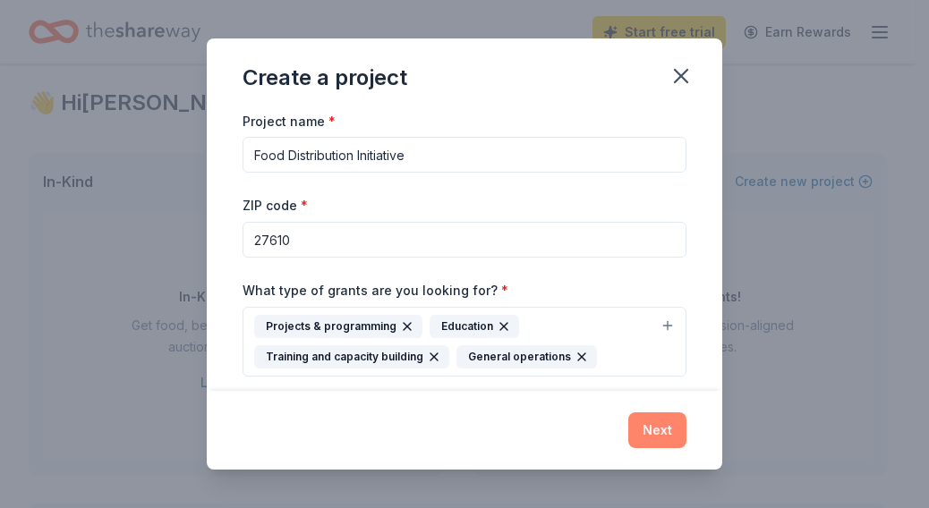
type textarea "Jabez.Rhema, Incorporated is proud to present "Hearts on Fire, Hands in Service…"
click at [646, 424] on button "Next" at bounding box center [657, 431] width 58 height 36
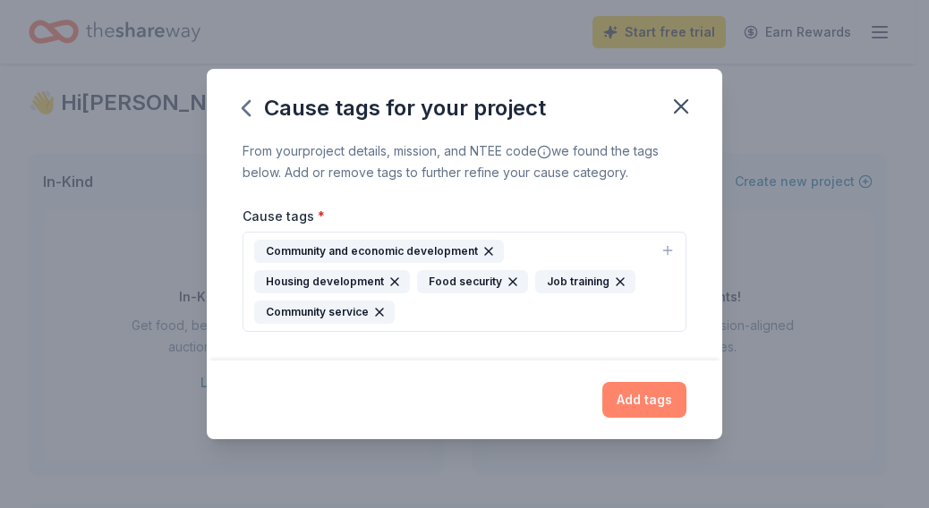
click at [613, 394] on button "Add tags" at bounding box center [644, 400] width 84 height 36
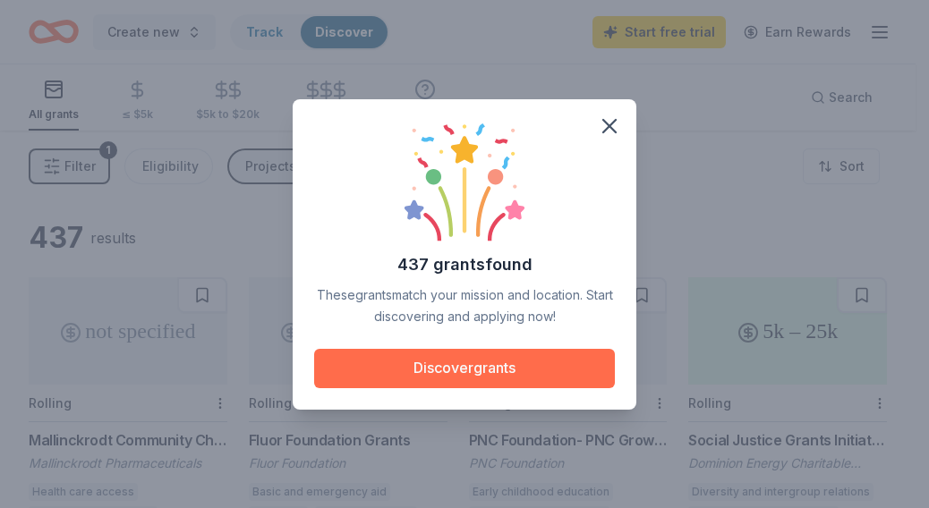
click at [490, 381] on button "Discover grants" at bounding box center [464, 368] width 301 height 39
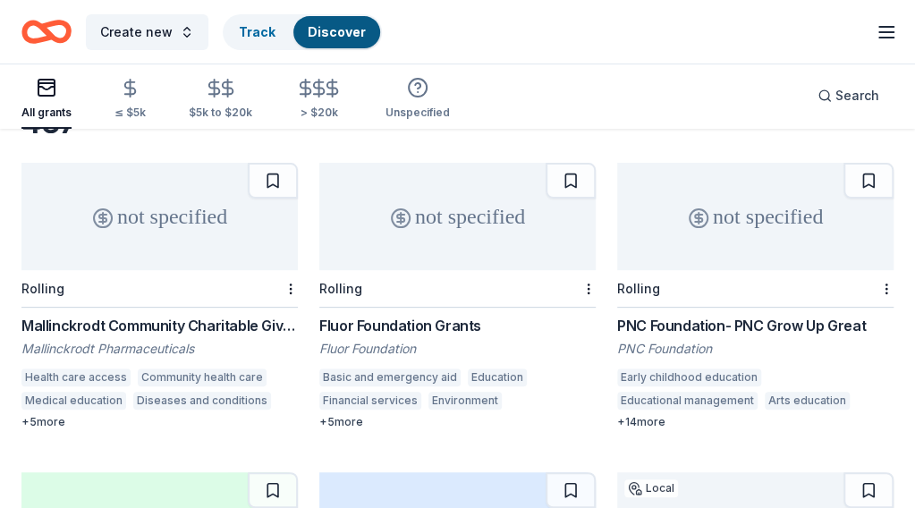
scroll to position [112, 0]
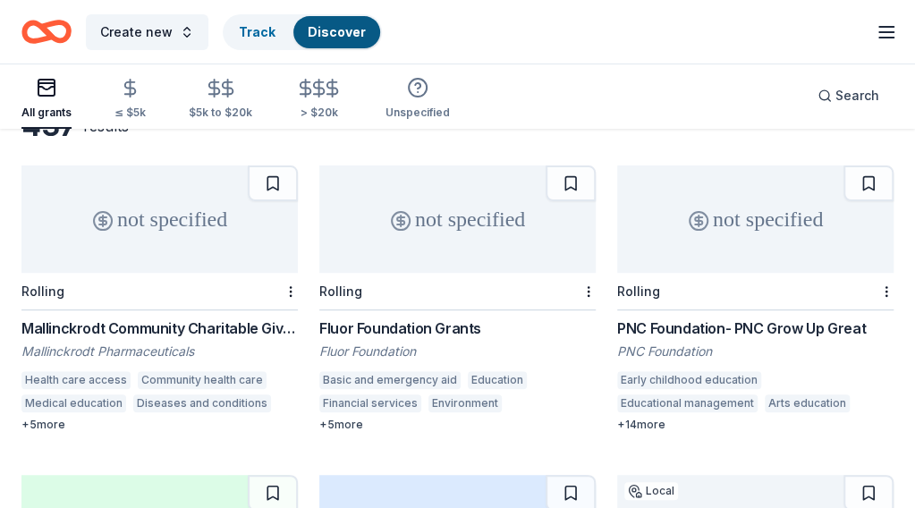
click at [617, 328] on div "PNC Foundation- PNC Grow Up Great" at bounding box center [755, 328] width 277 height 21
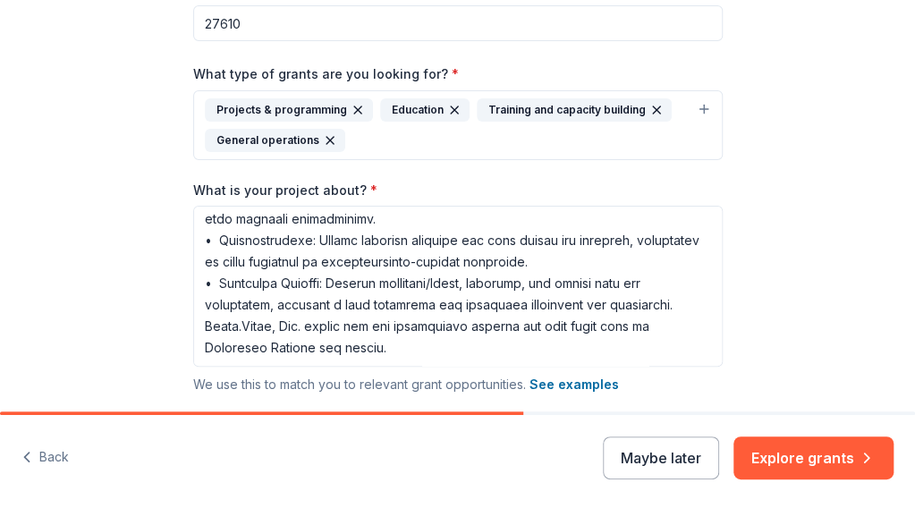
scroll to position [1272, 0]
click at [0, 0] on div "Awesome Foundation - Local Chapter Grants" at bounding box center [0, 0] width 0 height 0
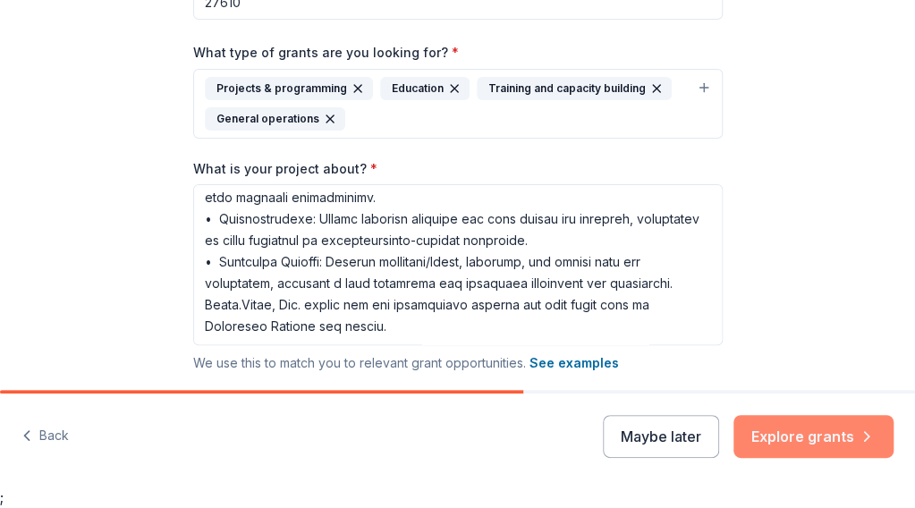
click at [734, 432] on button "Explore grants" at bounding box center [814, 436] width 160 height 43
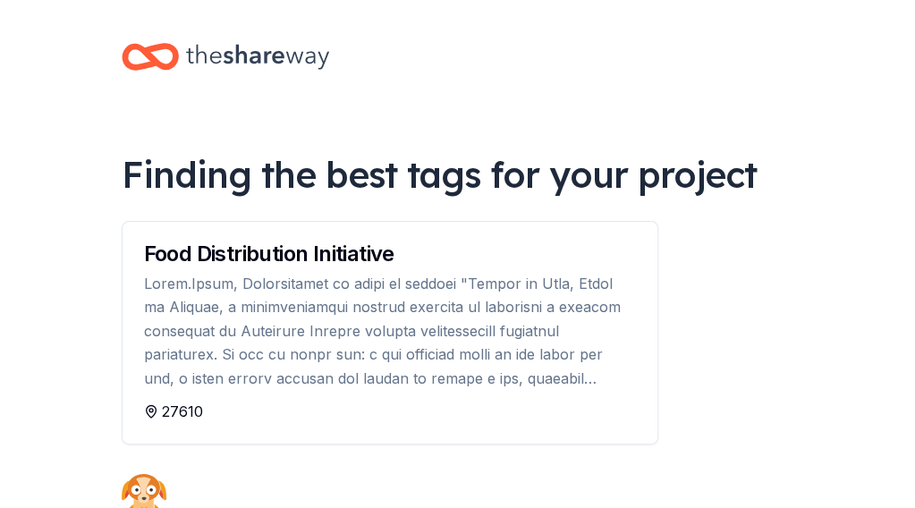
scroll to position [256, 0]
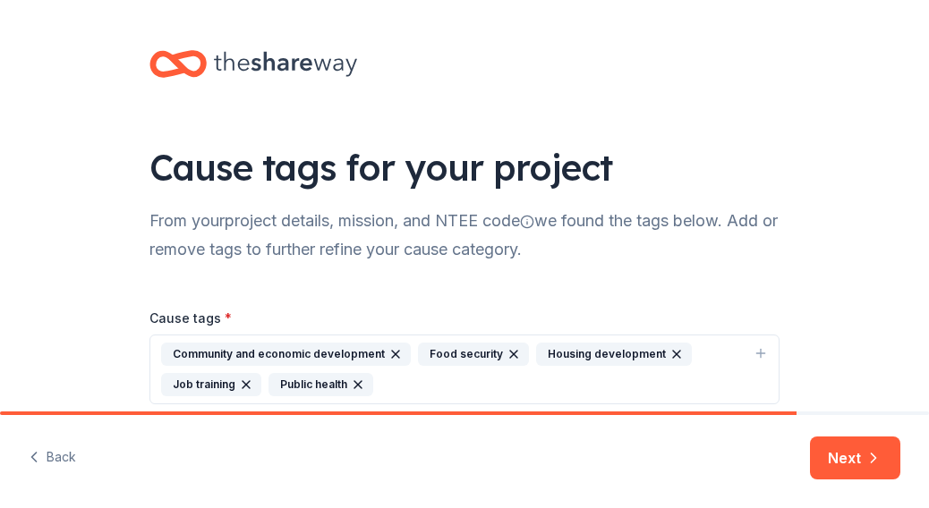
scroll to position [76, 0]
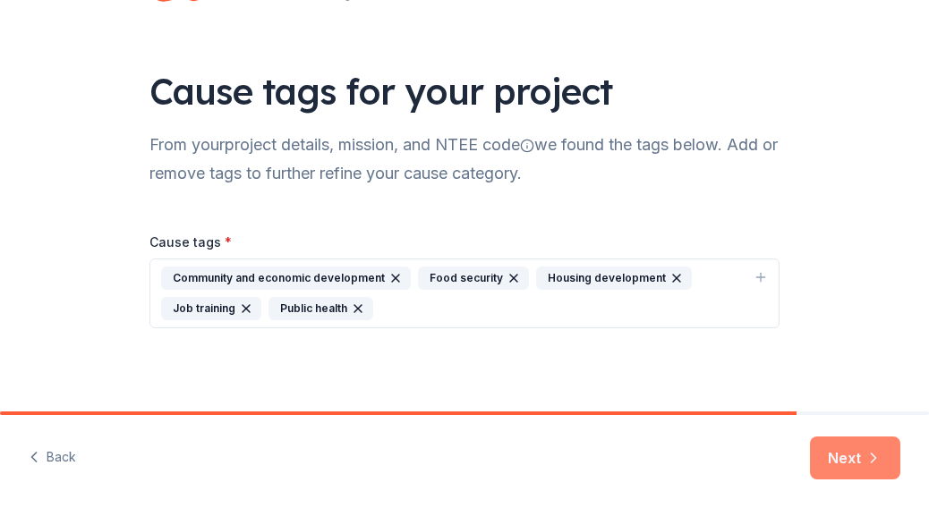
click at [839, 448] on button "Next" at bounding box center [855, 458] width 90 height 43
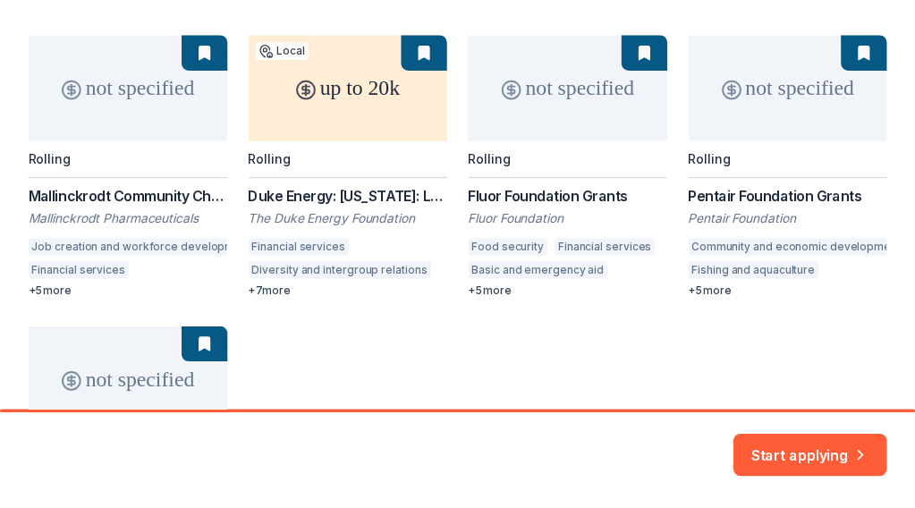
scroll to position [313, 0]
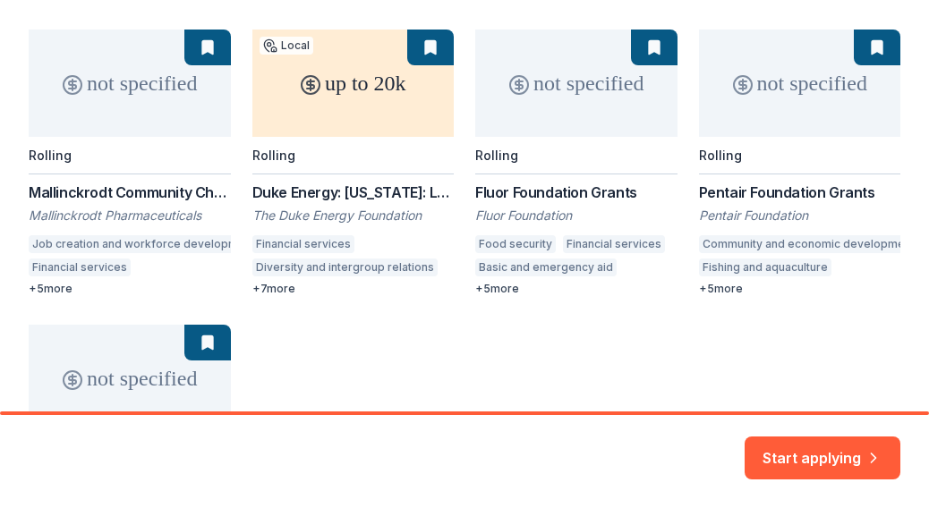
click at [392, 103] on div "not specified Rolling Mallinckrodt Community Charitable Giving Program Mallinck…" at bounding box center [465, 311] width 872 height 562
click at [279, 287] on div "not specified Rolling Mallinckrodt Community Charitable Giving Program Mallinck…" at bounding box center [465, 311] width 872 height 562
click at [315, 70] on div "not specified Rolling Mallinckrodt Community Charitable Giving Program Mallinck…" at bounding box center [465, 311] width 872 height 562
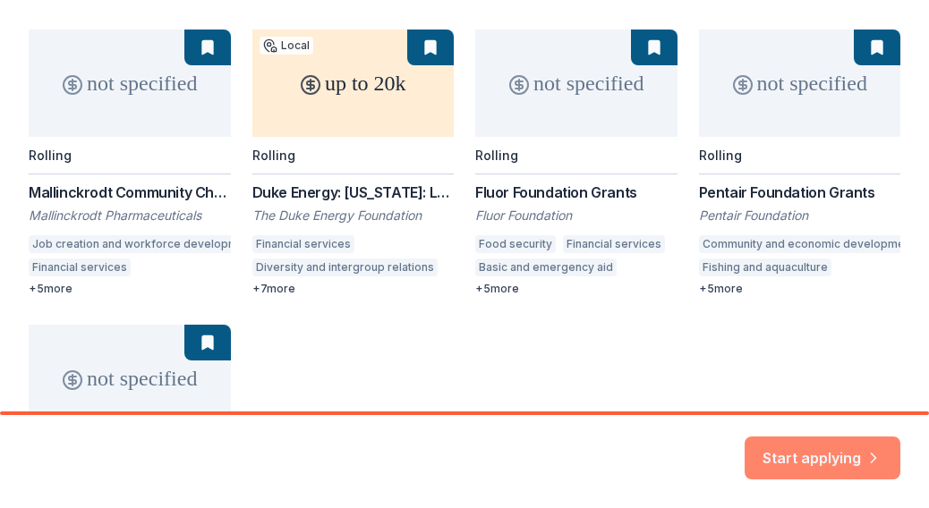
click at [770, 445] on button "Start applying" at bounding box center [823, 447] width 156 height 43
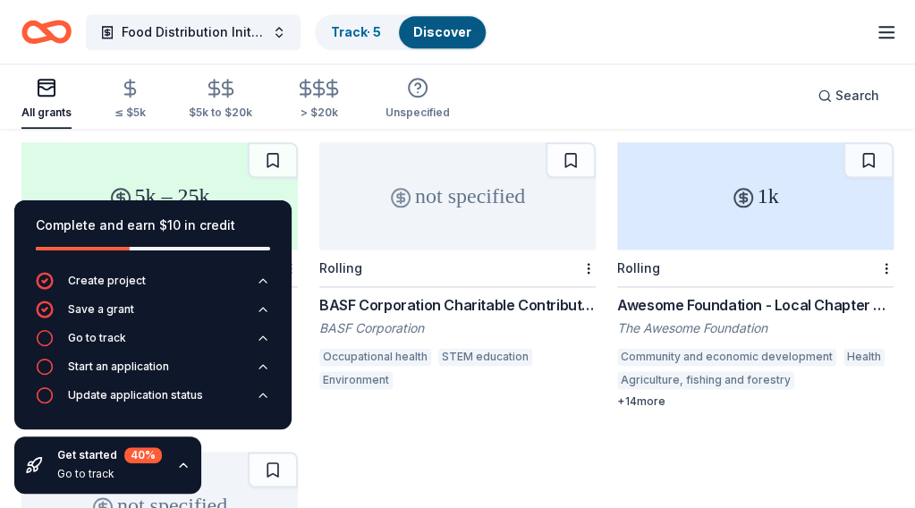
scroll to position [798, 0]
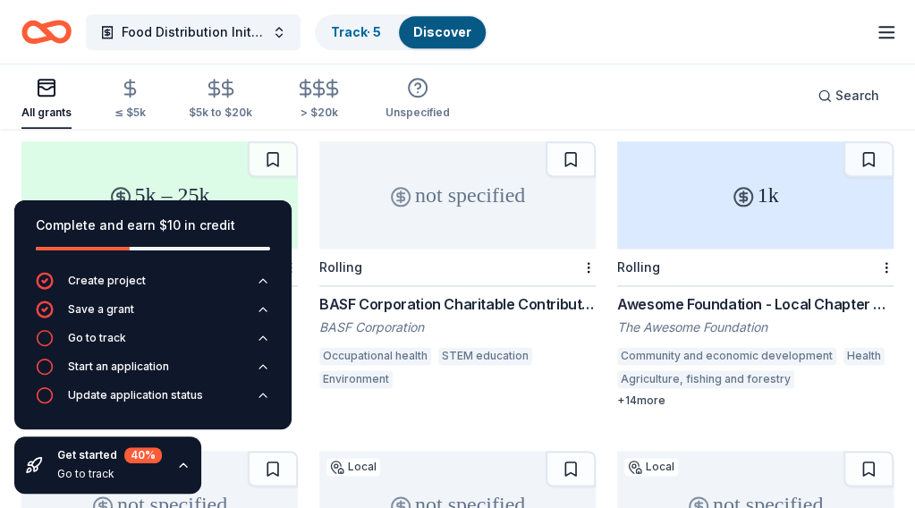
click at [181, 463] on icon "button" at bounding box center [183, 465] width 14 height 14
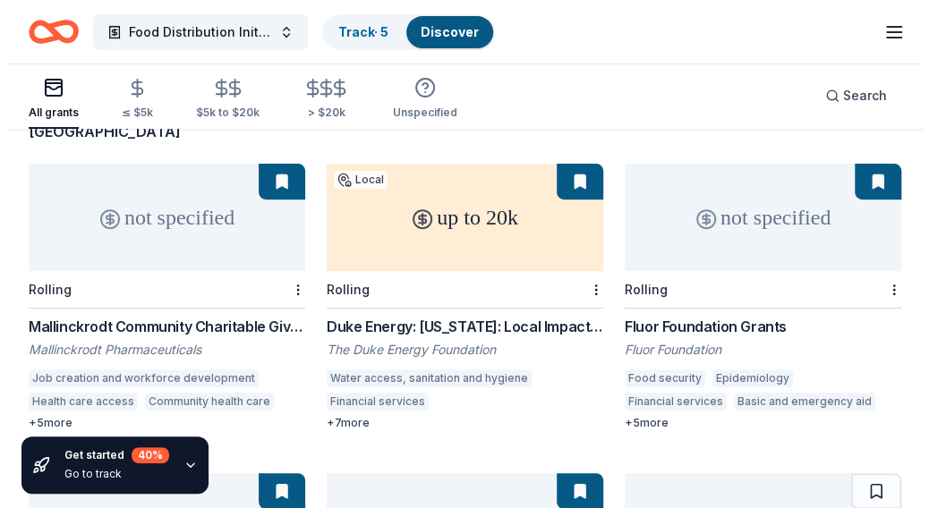
scroll to position [158, 0]
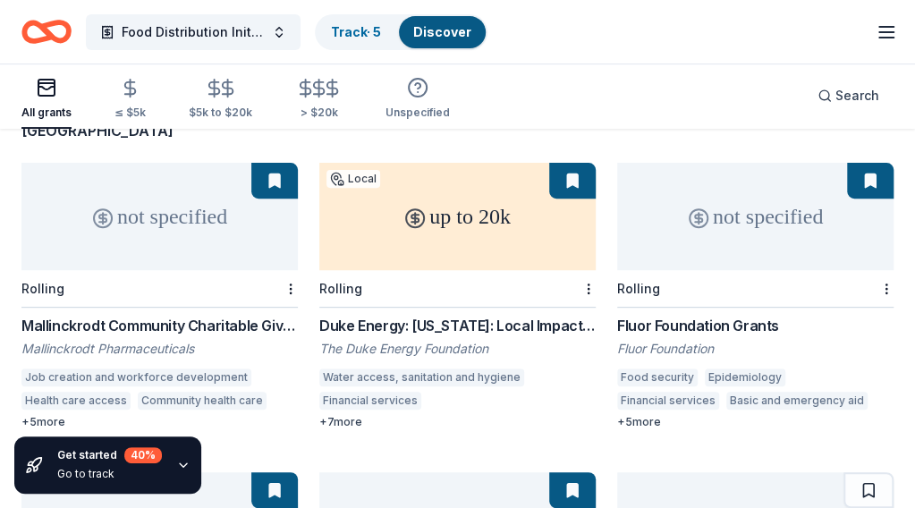
click at [146, 315] on div "Mallinckrodt Community Charitable Giving Program" at bounding box center [159, 325] width 277 height 21
click at [251, 163] on button at bounding box center [274, 181] width 47 height 36
click at [335, 226] on div "up to 20k" at bounding box center [457, 216] width 277 height 107
click at [255, 26] on span "Food Distribution Initiative" at bounding box center [193, 31] width 143 height 21
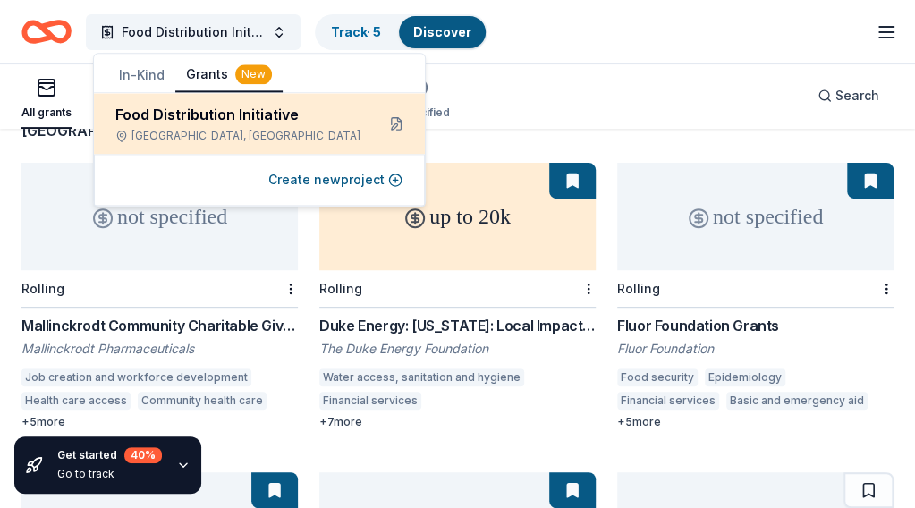
click at [227, 138] on div "Raleigh, NC" at bounding box center [237, 136] width 245 height 14
click at [411, 130] on button at bounding box center [396, 123] width 29 height 29
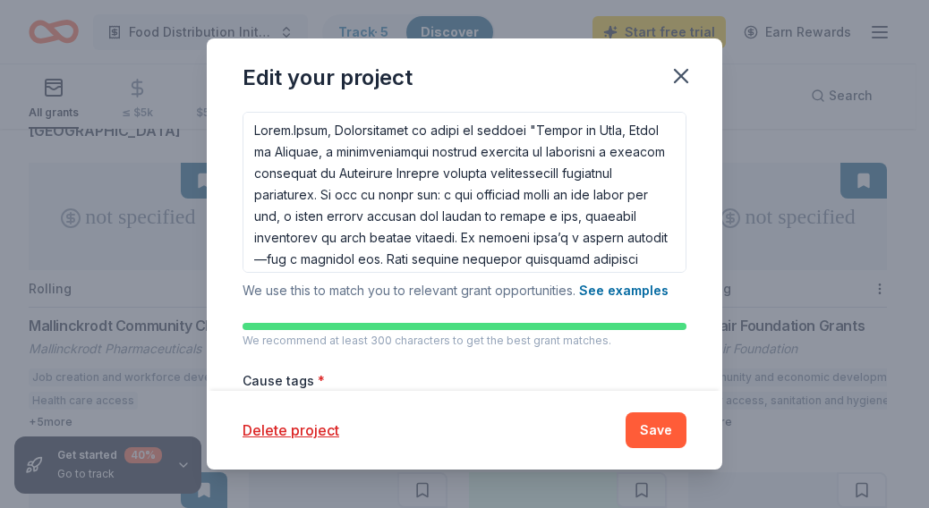
scroll to position [260, 0]
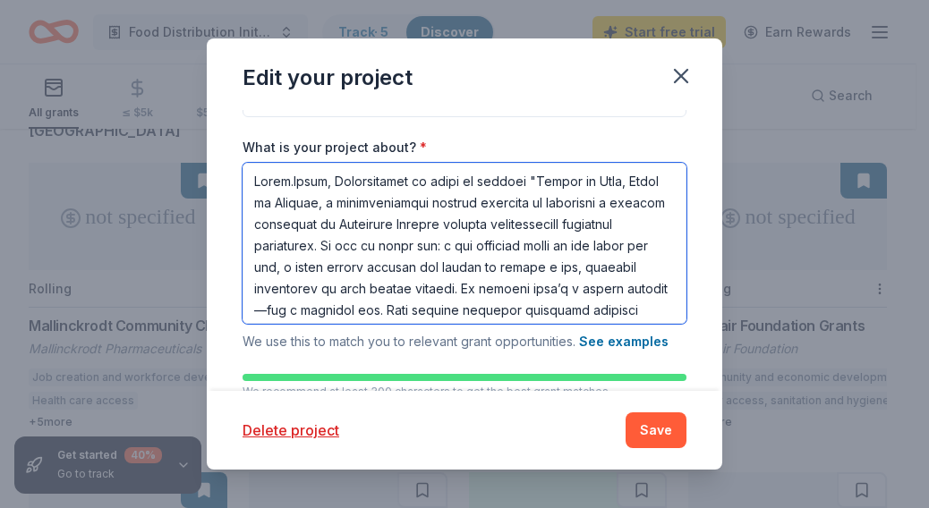
click at [387, 241] on textarea "What is your project about? *" at bounding box center [465, 243] width 444 height 161
paste textarea "Drive Workforce Development and Re-Entry, Educational Equity and Youth Engageme…"
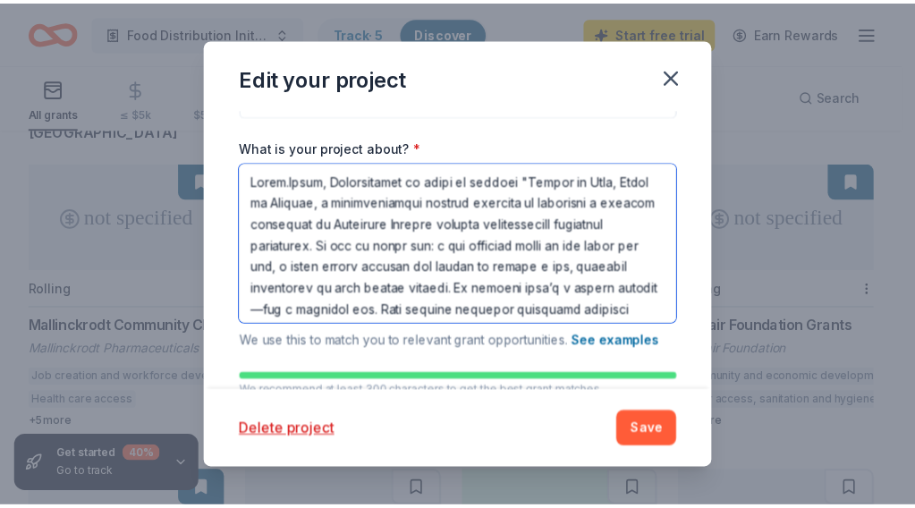
scroll to position [2249, 0]
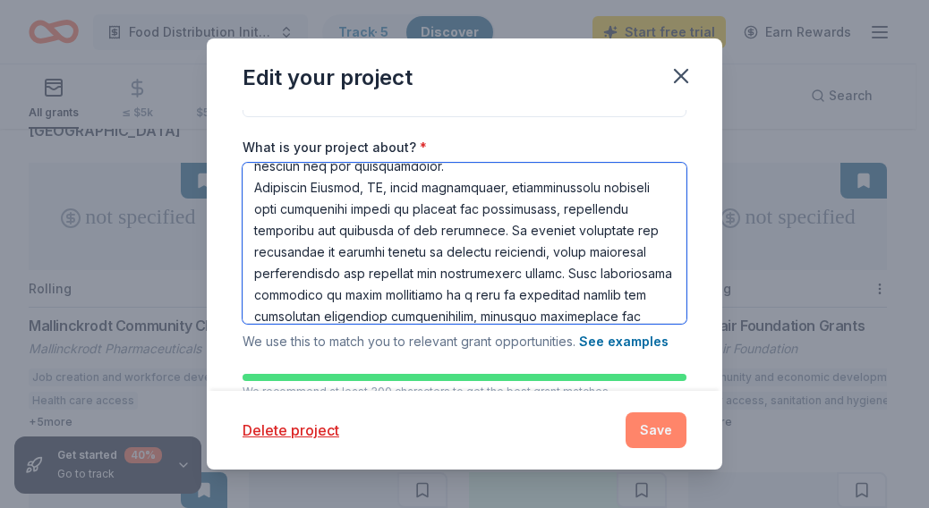
type textarea "Jabez.Rhema, Incorporated is proud to present "Hearts on Fire, Hands in Service…"
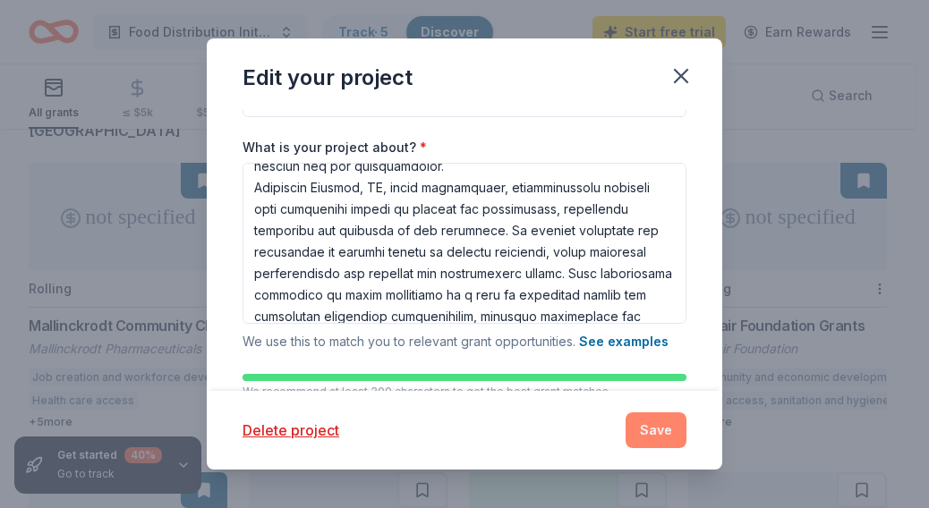
click at [643, 435] on button "Save" at bounding box center [656, 431] width 61 height 36
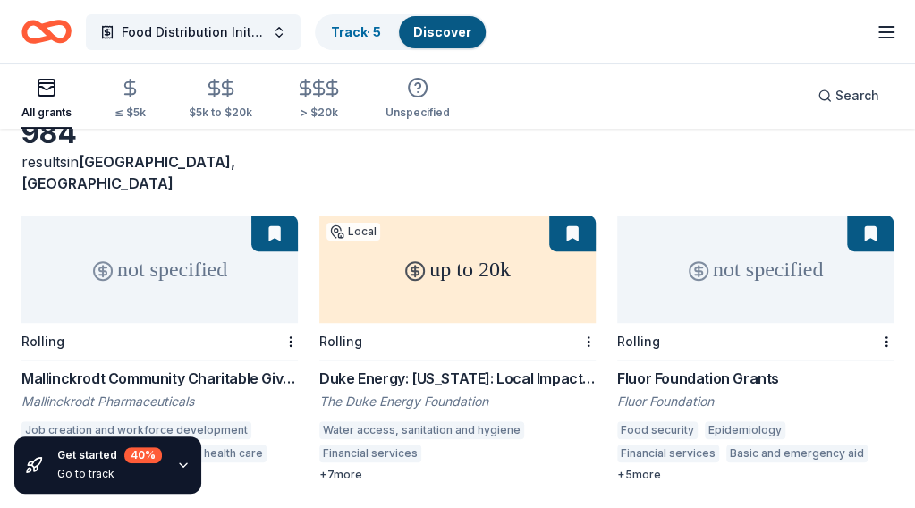
scroll to position [96, 0]
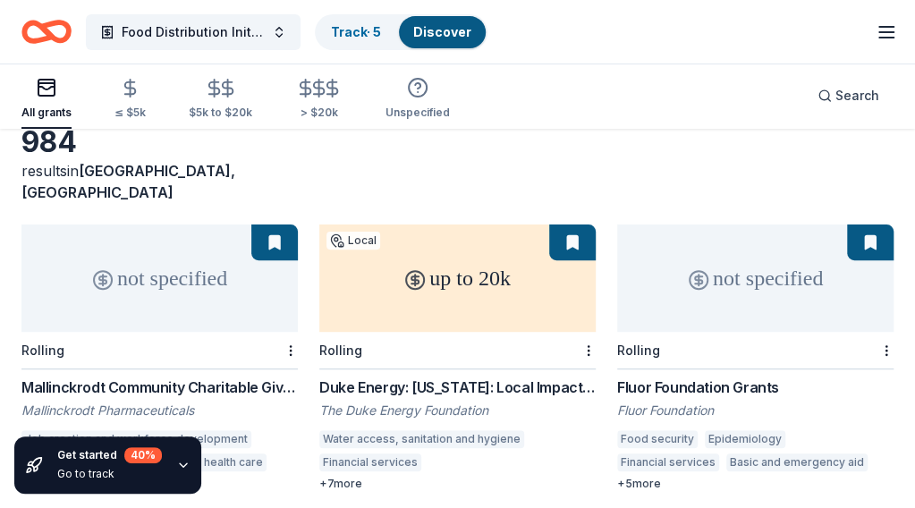
click at [549, 225] on button at bounding box center [572, 243] width 47 height 36
click at [388, 260] on div "up to 20k" at bounding box center [457, 278] width 277 height 107
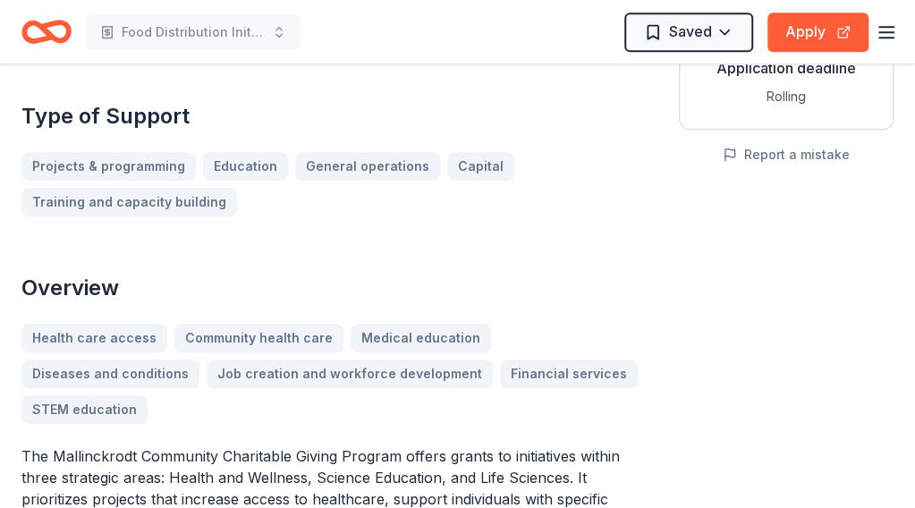
scroll to position [353, 0]
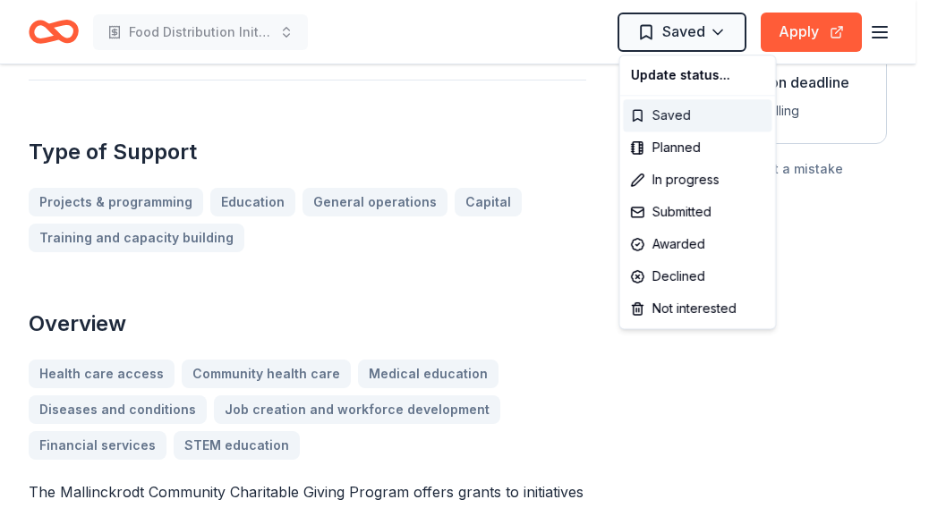
click at [646, 119] on div "Saved" at bounding box center [697, 115] width 149 height 32
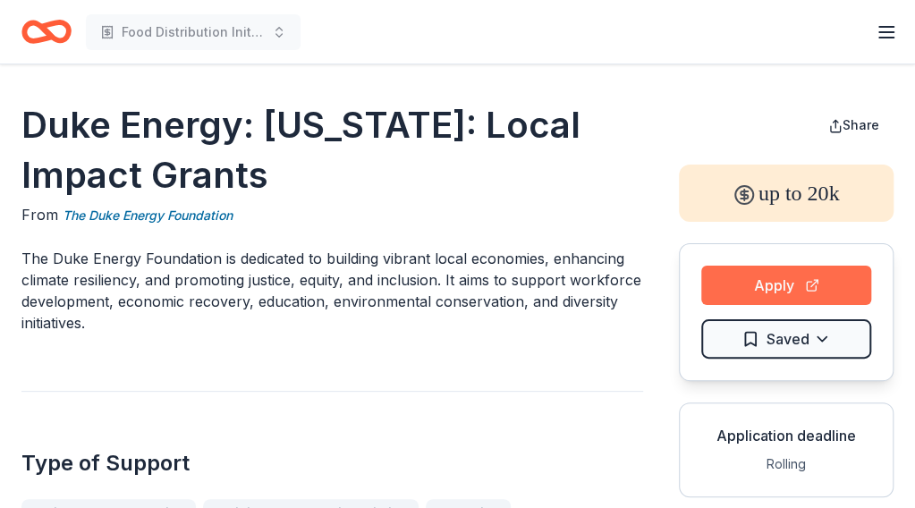
click at [814, 280] on button "Apply" at bounding box center [787, 285] width 170 height 39
